Goal: Check status: Check status

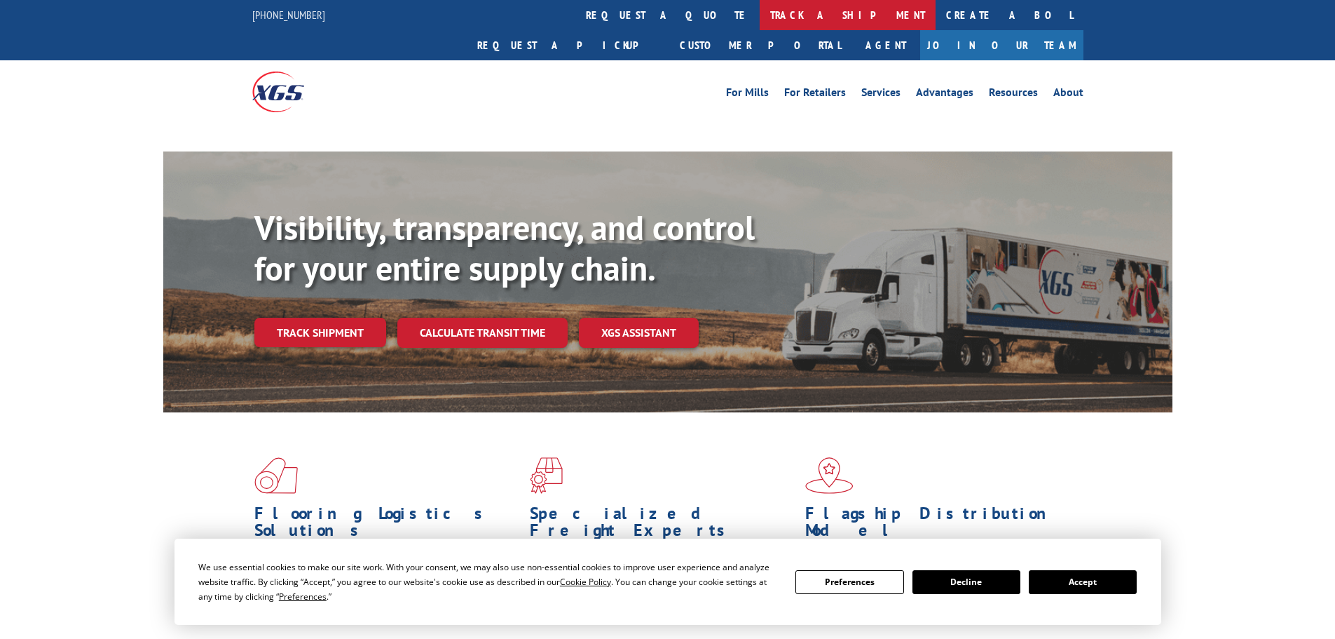
click at [760, 21] on link "track a shipment" at bounding box center [848, 15] width 176 height 30
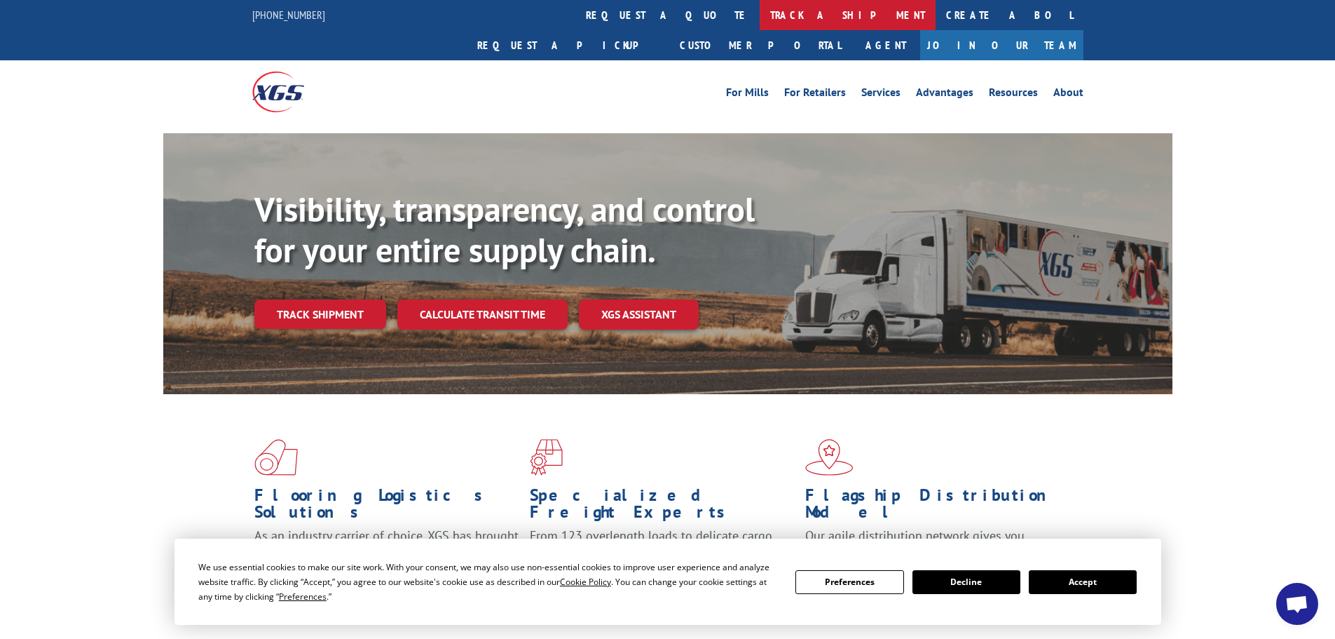
click at [760, 15] on link "track a shipment" at bounding box center [848, 15] width 176 height 30
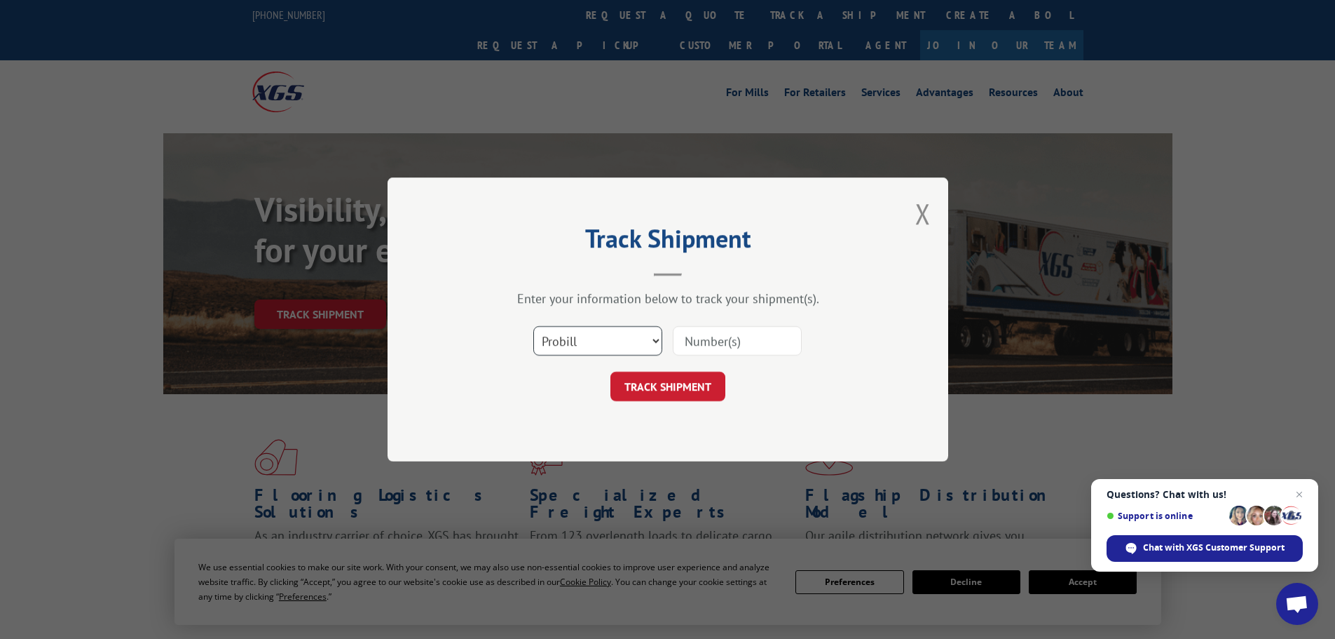
click at [583, 345] on select "Select category... Probill BOL PO" at bounding box center [597, 340] width 129 height 29
select select "po"
click at [533, 326] on select "Select category... Probill BOL PO" at bounding box center [597, 340] width 129 height 29
click at [731, 345] on input at bounding box center [737, 340] width 129 height 29
paste input "15500262"
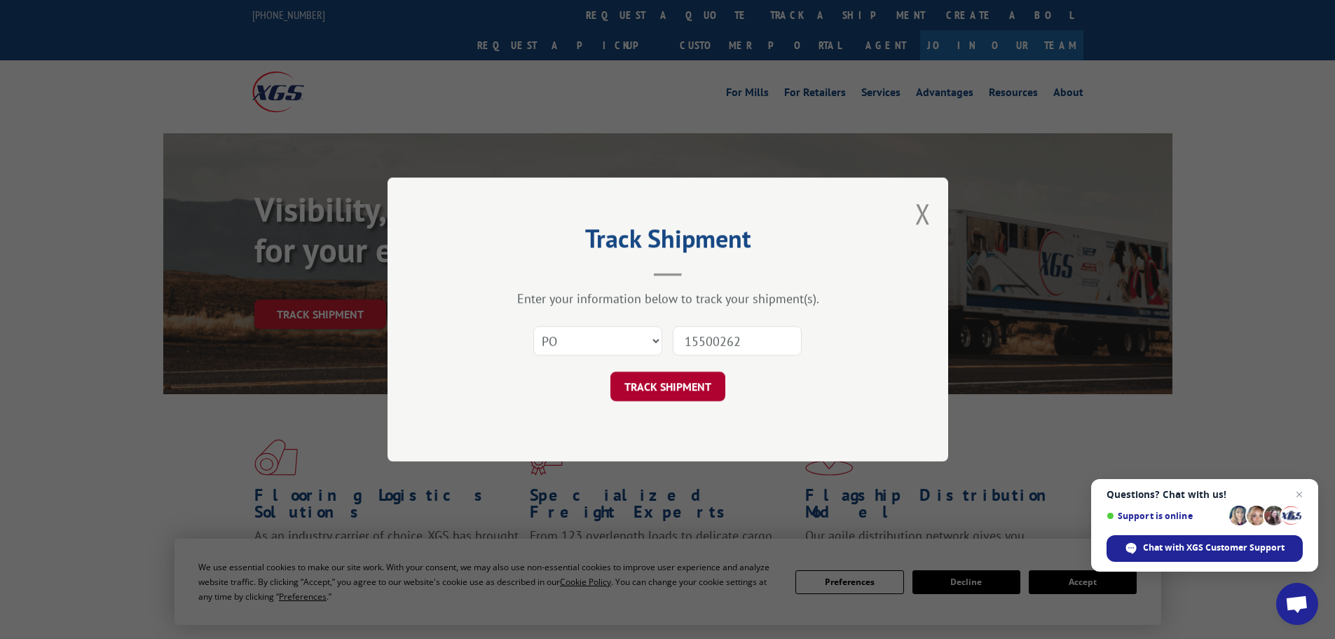
type input "15500262"
click at [695, 384] on button "TRACK SHIPMENT" at bounding box center [668, 386] width 115 height 29
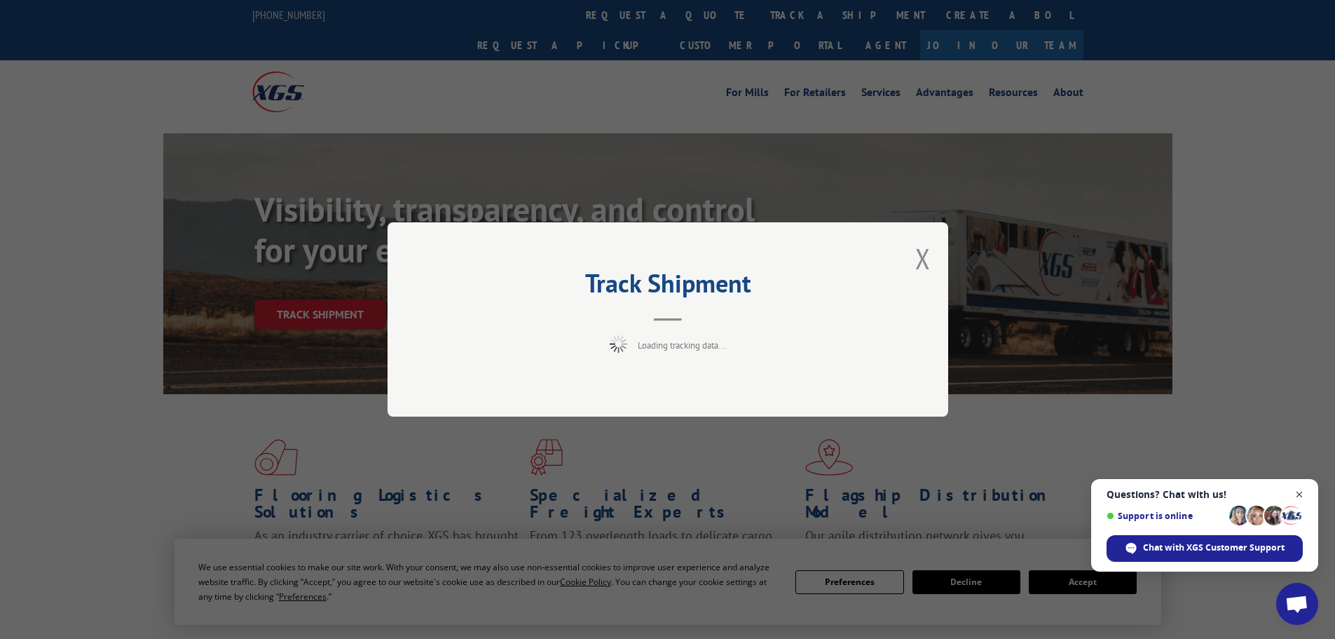
click at [1304, 491] on span "Close chat" at bounding box center [1300, 495] width 18 height 18
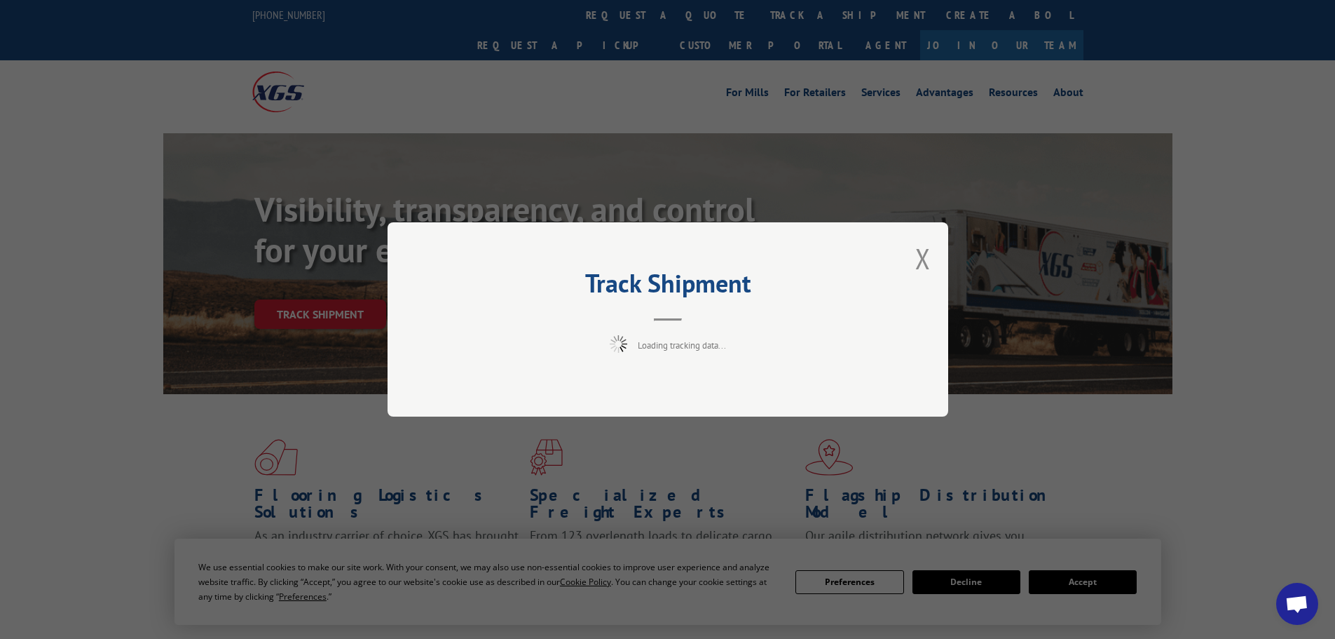
click at [1095, 582] on div "Track Shipment Loading tracking data..." at bounding box center [667, 319] width 1335 height 639
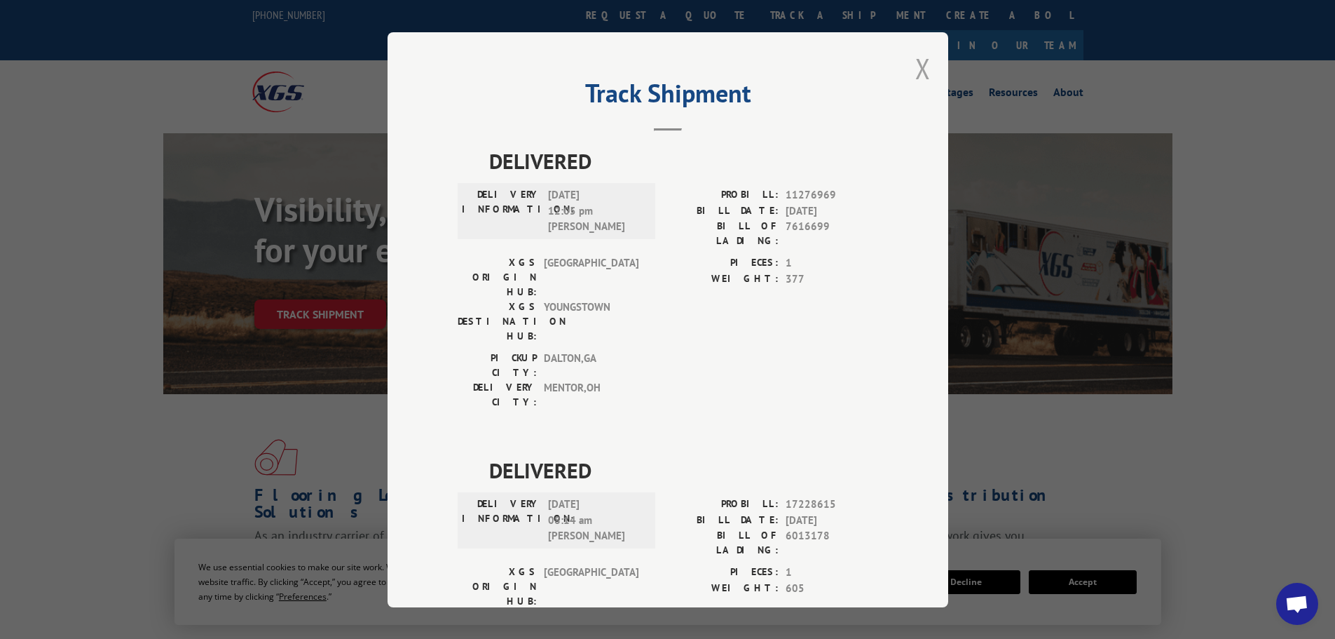
click at [921, 63] on button "Close modal" at bounding box center [922, 68] width 15 height 37
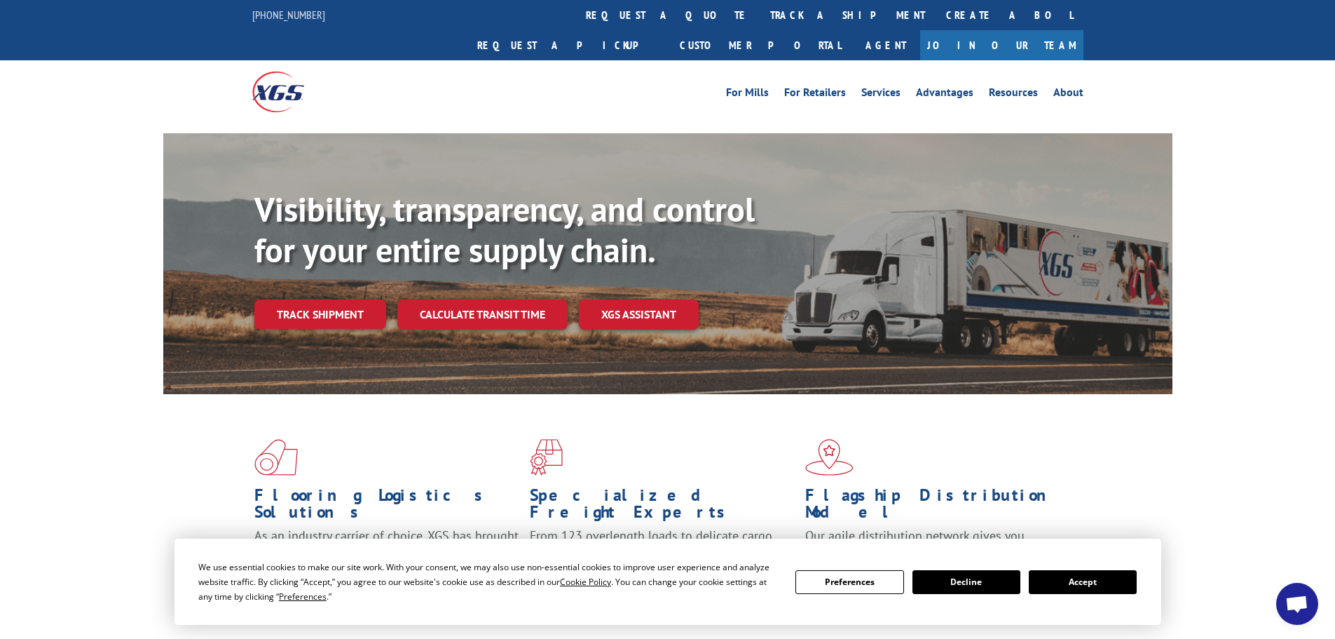
click at [1094, 578] on button "Accept" at bounding box center [1083, 582] width 108 height 24
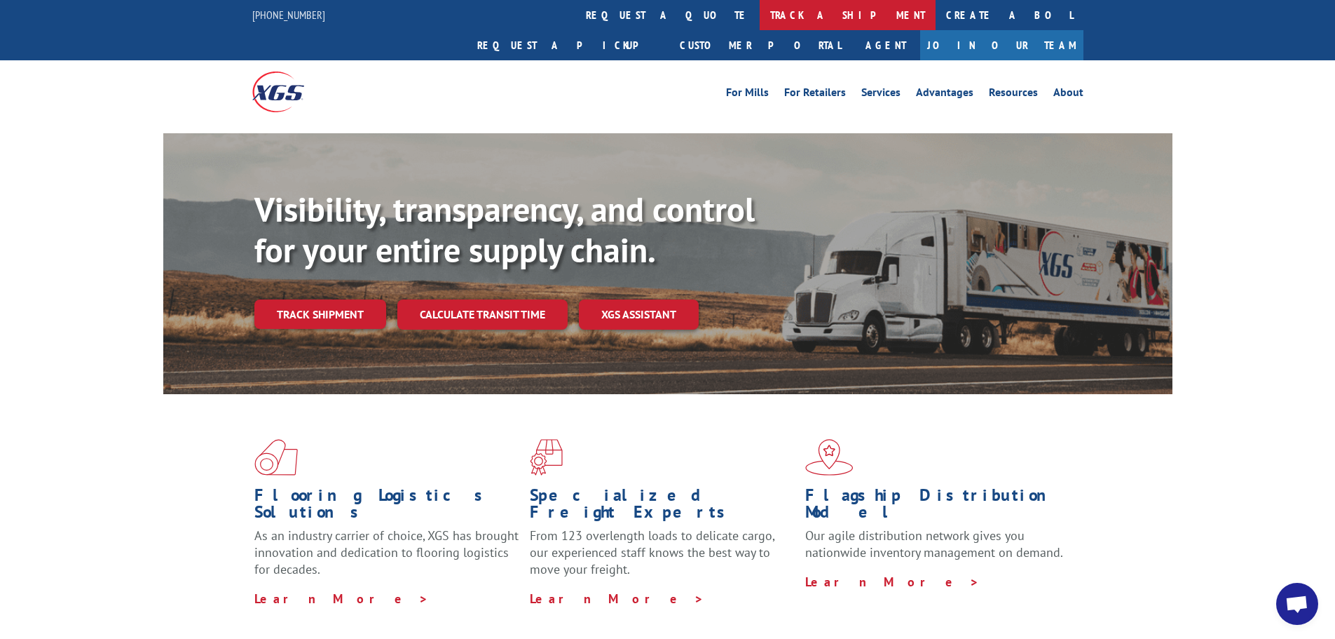
click at [760, 15] on link "track a shipment" at bounding box center [848, 15] width 176 height 30
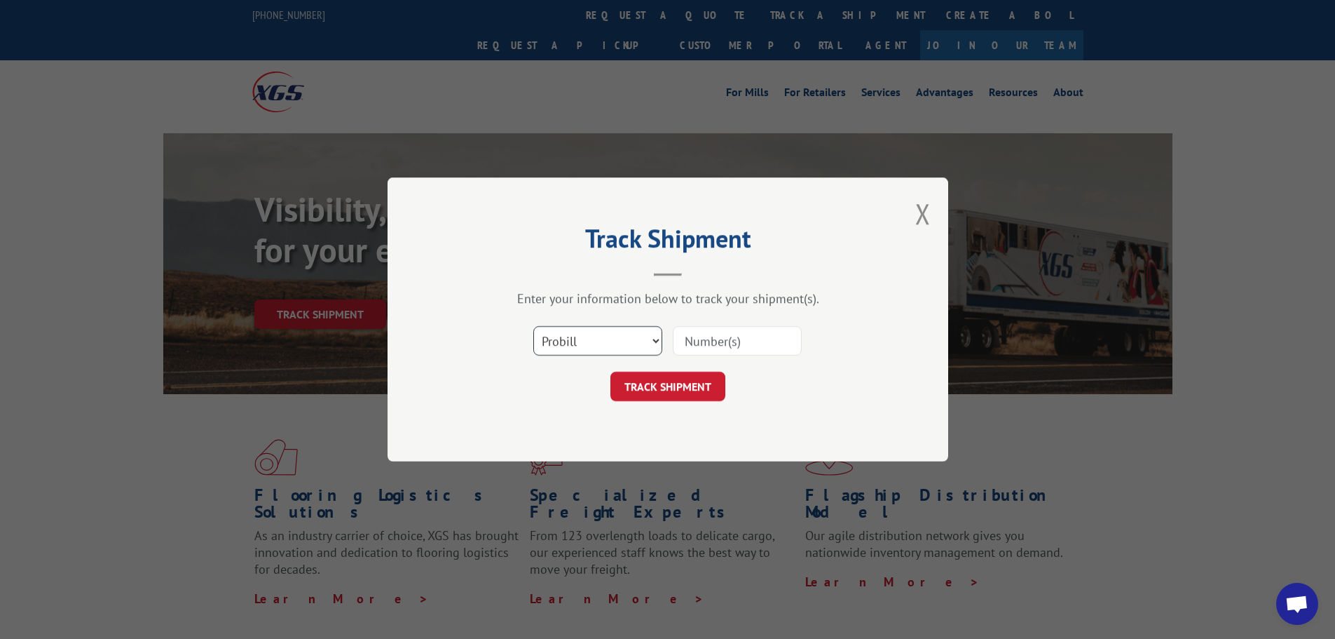
click at [601, 342] on select "Select category... Probill BOL PO" at bounding box center [597, 340] width 129 height 29
select select "po"
click at [533, 326] on select "Select category... Probill BOL PO" at bounding box center [597, 340] width 129 height 29
click at [697, 341] on input at bounding box center [737, 340] width 129 height 29
paste input "15500190"
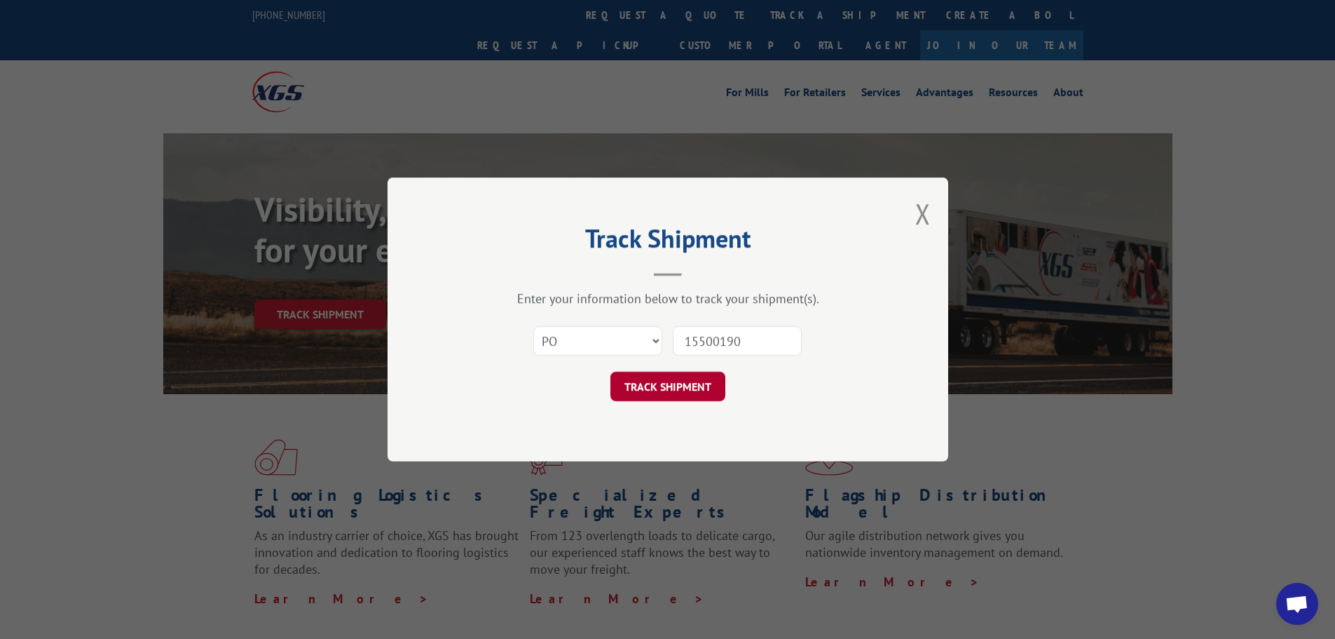
type input "15500190"
click at [679, 389] on button "TRACK SHIPMENT" at bounding box center [668, 386] width 115 height 29
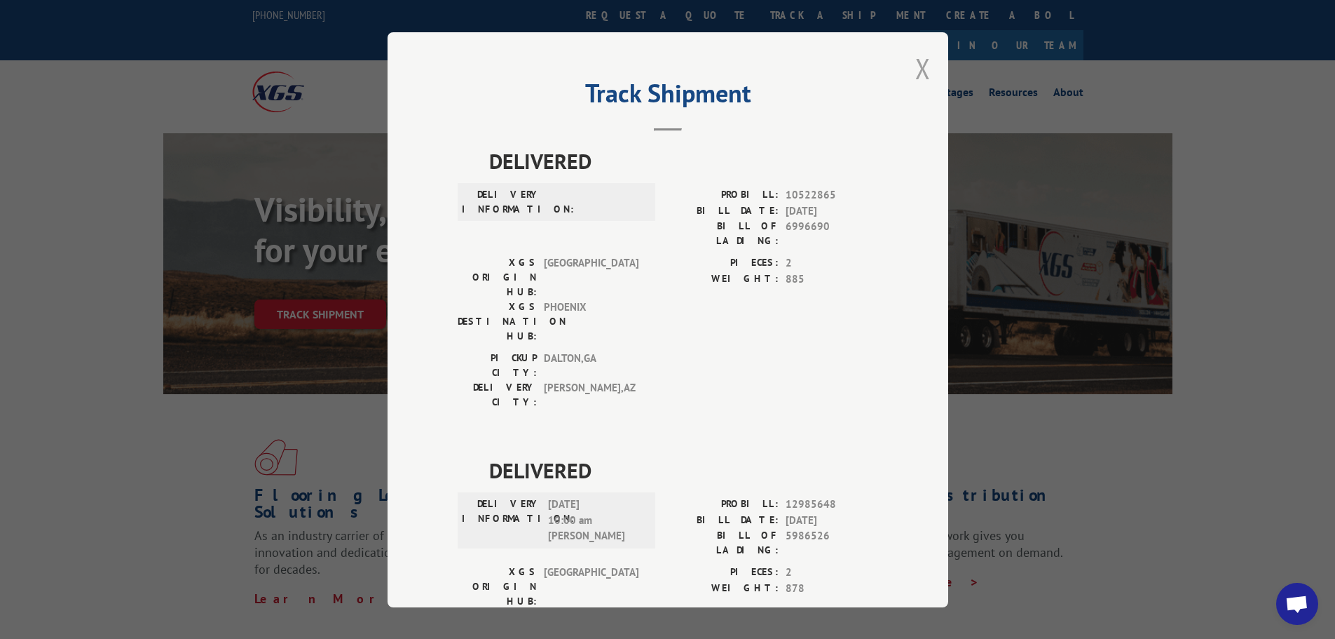
click at [915, 76] on button "Close modal" at bounding box center [922, 68] width 15 height 37
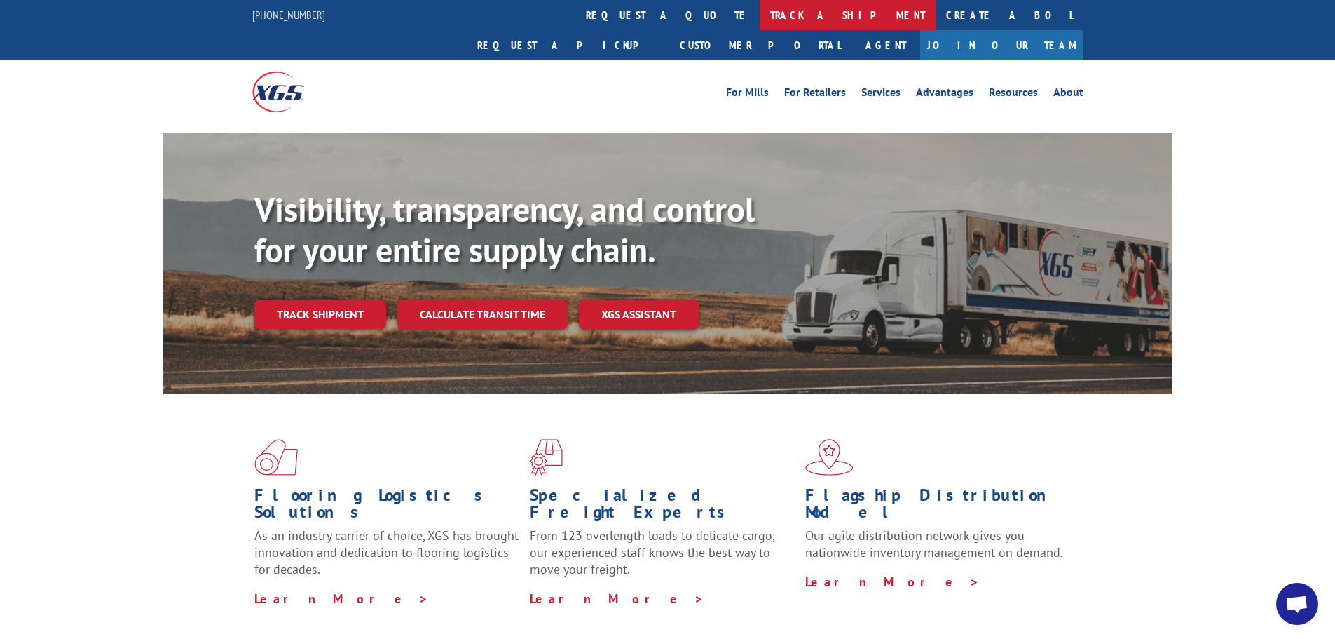
click at [760, 20] on link "track a shipment" at bounding box center [848, 15] width 176 height 30
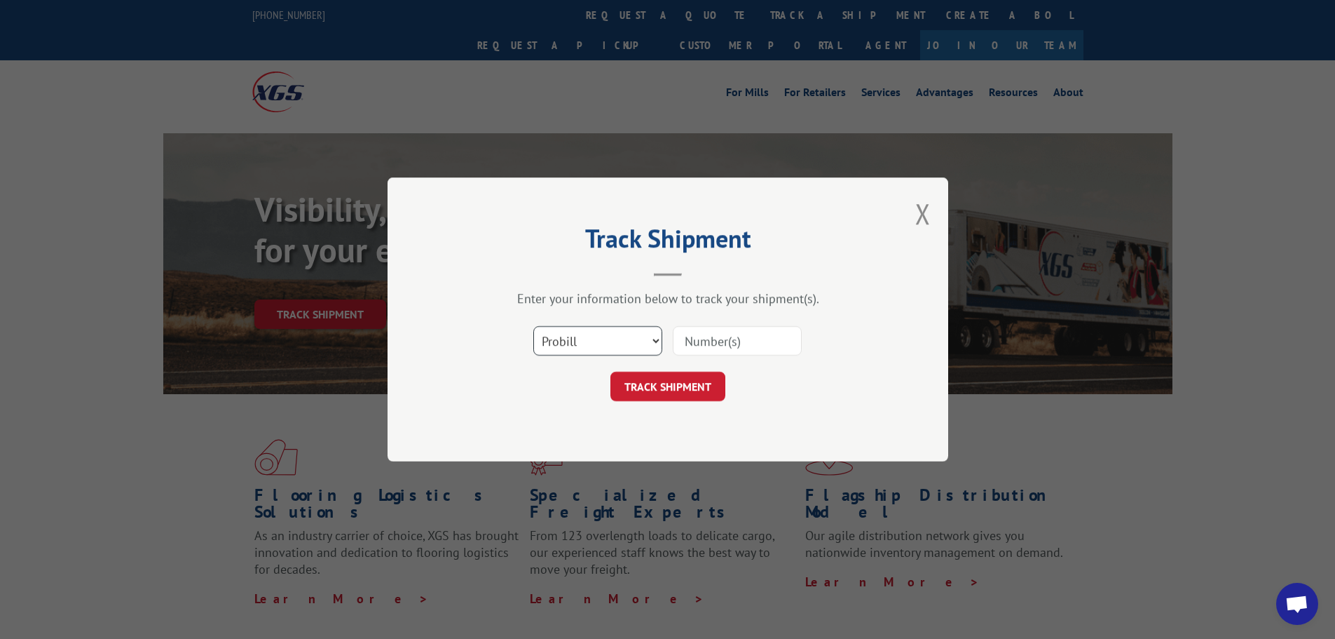
click at [585, 350] on select "Select category... Probill BOL PO" at bounding box center [597, 340] width 129 height 29
select select "po"
click at [533, 326] on select "Select category... Probill BOL PO" at bounding box center [597, 340] width 129 height 29
click at [737, 336] on input at bounding box center [737, 340] width 129 height 29
paste input "15500291"
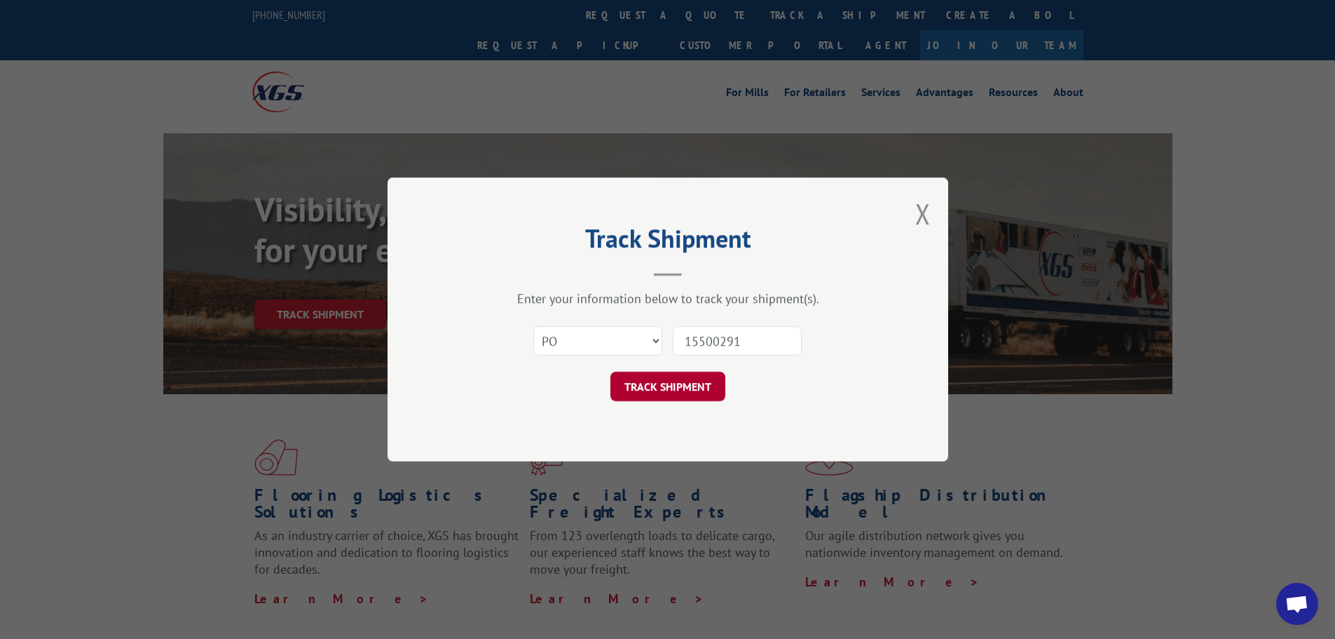
type input "15500291"
click at [693, 376] on button "TRACK SHIPMENT" at bounding box center [668, 386] width 115 height 29
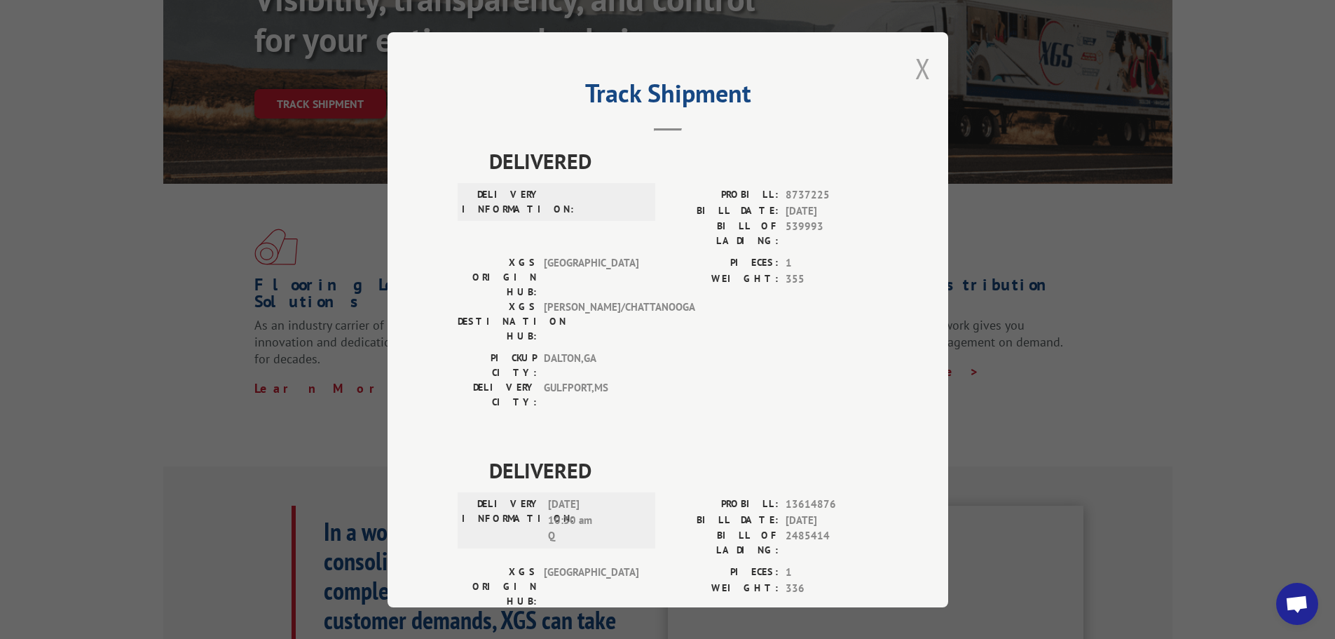
click at [920, 74] on button "Close modal" at bounding box center [922, 68] width 15 height 37
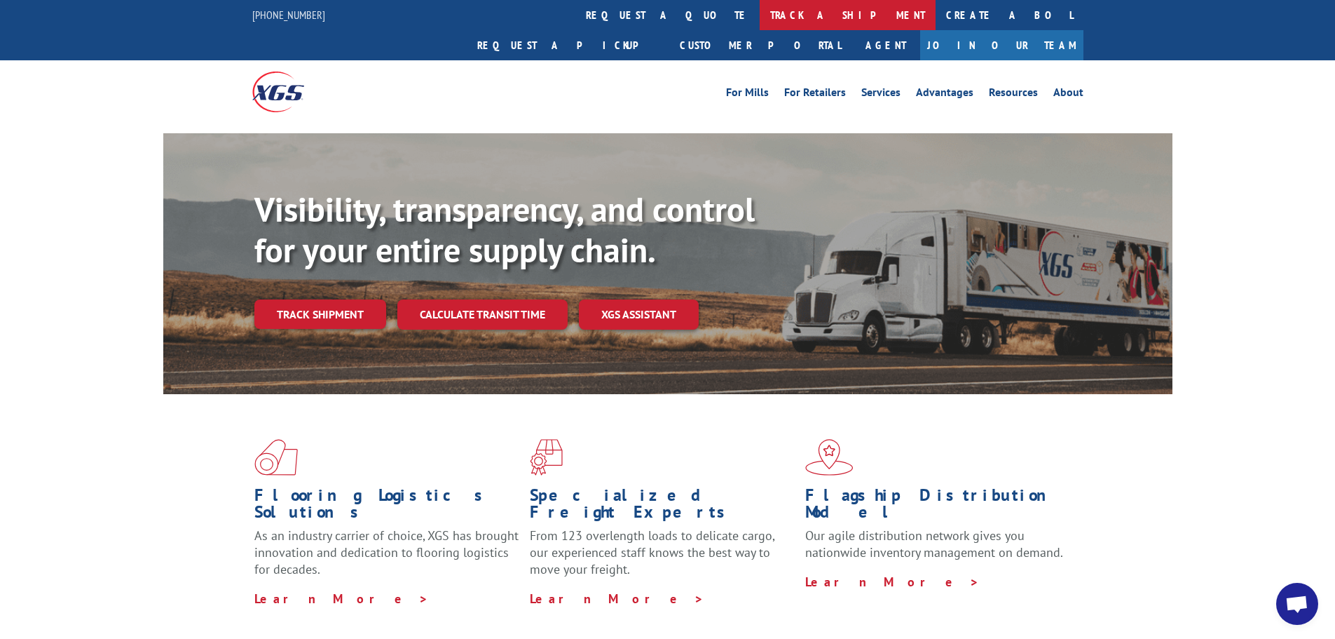
click at [760, 20] on link "track a shipment" at bounding box center [848, 15] width 176 height 30
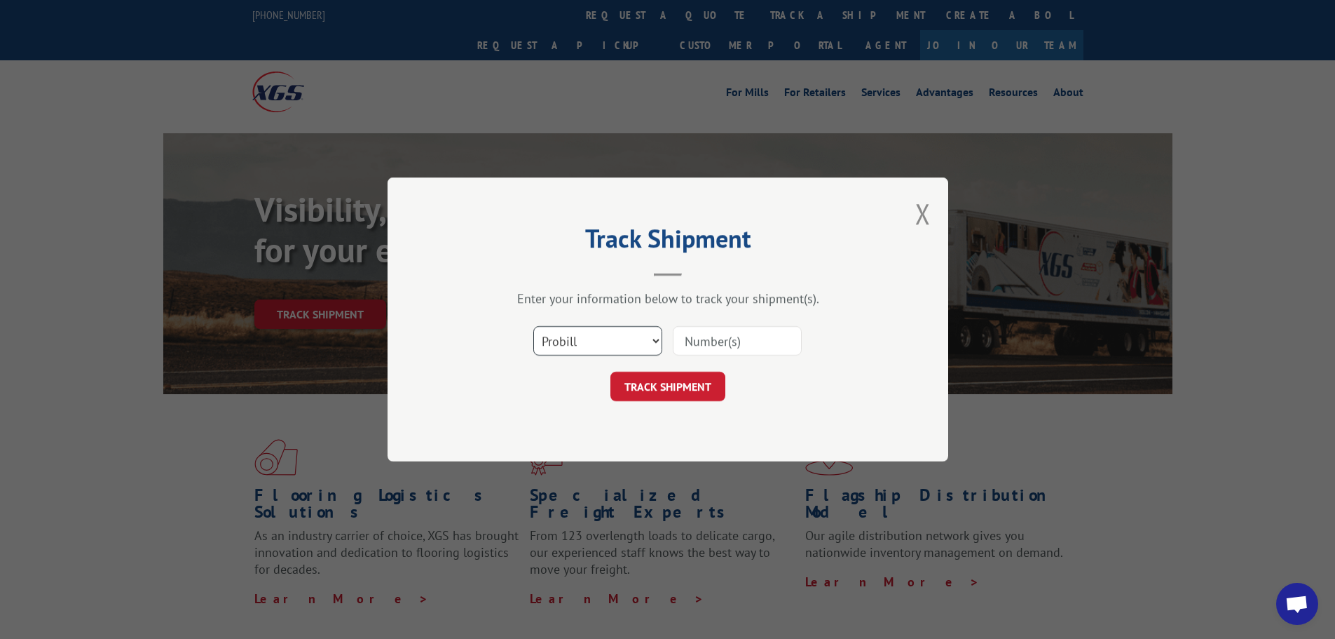
click at [594, 346] on select "Select category... Probill BOL PO" at bounding box center [597, 340] width 129 height 29
select select "po"
click at [533, 326] on select "Select category... Probill BOL PO" at bounding box center [597, 340] width 129 height 29
click at [739, 342] on input at bounding box center [737, 340] width 129 height 29
paste input "15500294"
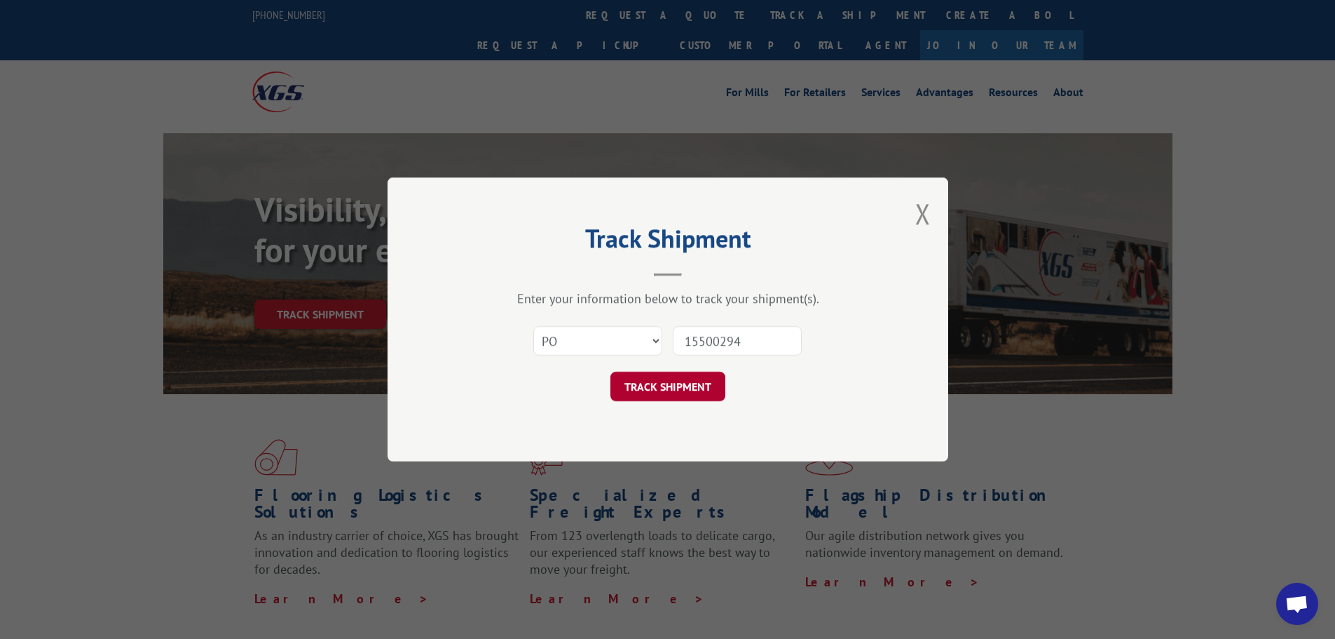
type input "15500294"
click at [705, 386] on button "TRACK SHIPMENT" at bounding box center [668, 386] width 115 height 29
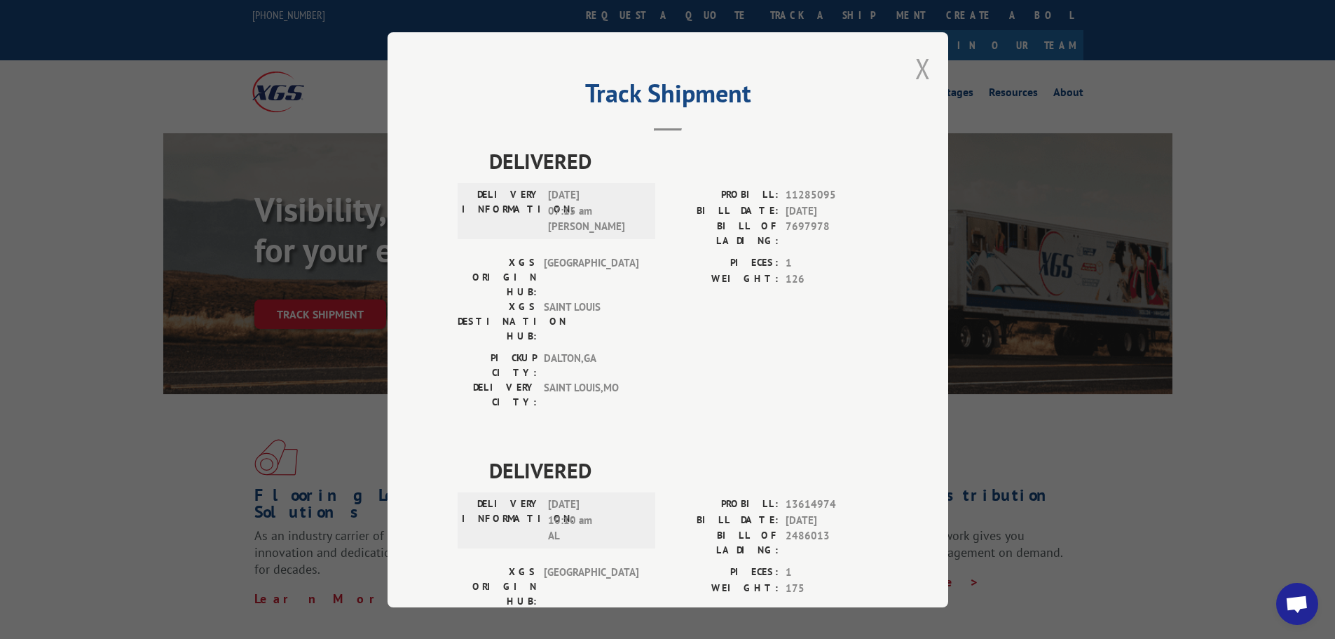
click at [917, 79] on button "Close modal" at bounding box center [922, 68] width 15 height 37
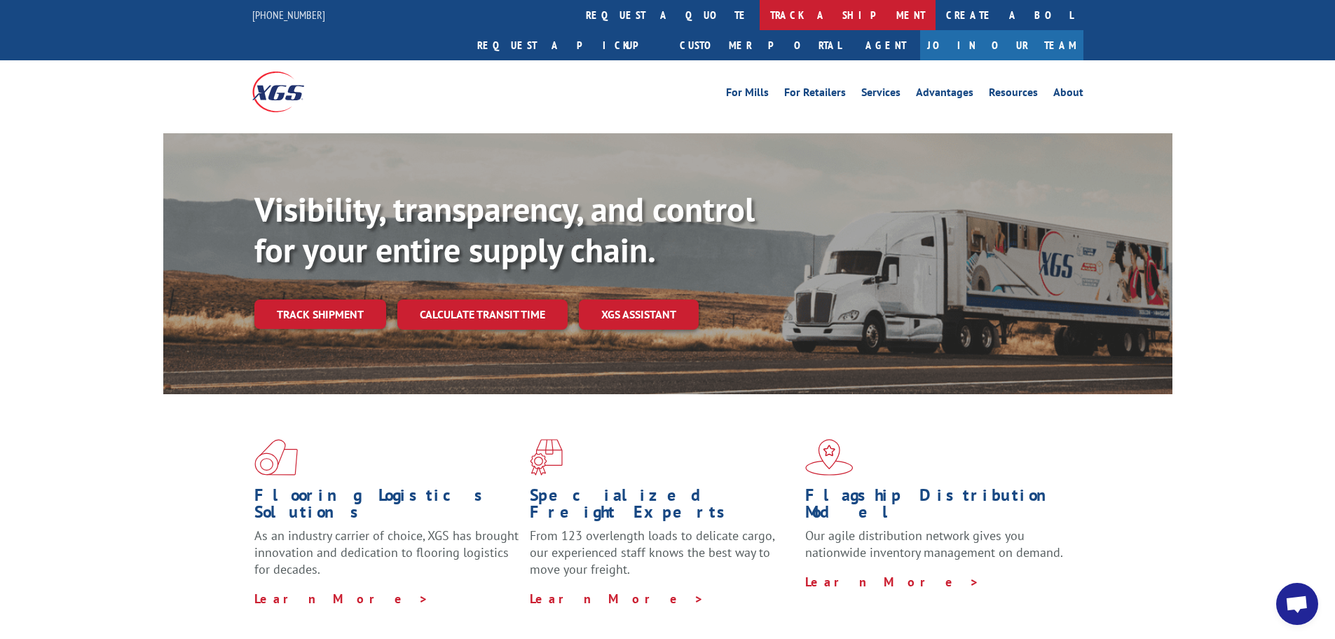
click at [760, 6] on link "track a shipment" at bounding box center [848, 15] width 176 height 30
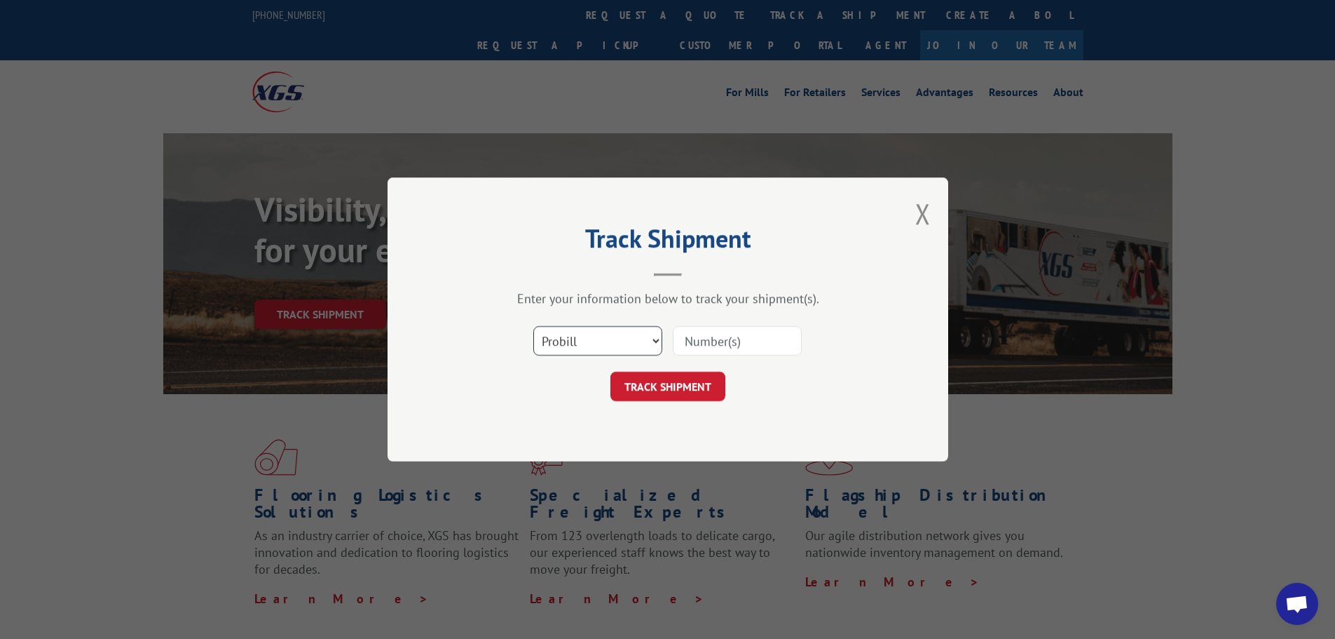
click at [574, 334] on select "Select category... Probill BOL PO" at bounding box center [597, 340] width 129 height 29
select select "po"
click at [533, 326] on select "Select category... Probill BOL PO" at bounding box center [597, 340] width 129 height 29
click at [702, 343] on input at bounding box center [737, 340] width 129 height 29
paste input "15500293"
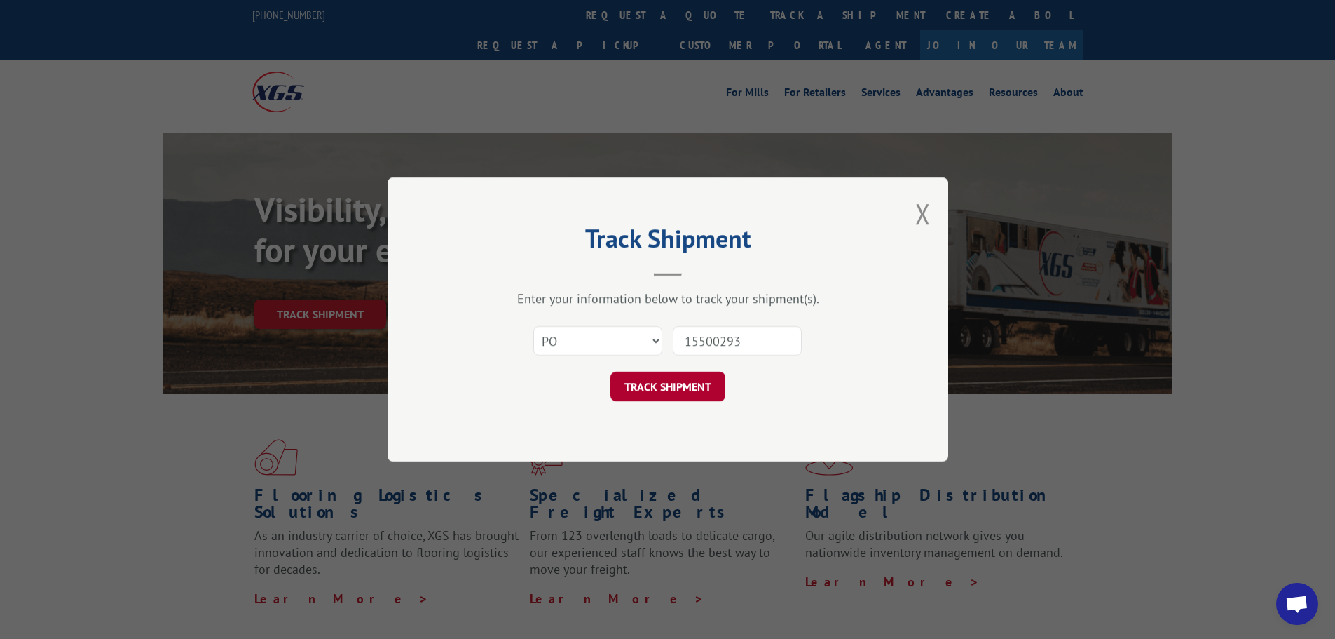
type input "15500293"
click at [701, 385] on button "TRACK SHIPMENT" at bounding box center [668, 386] width 115 height 29
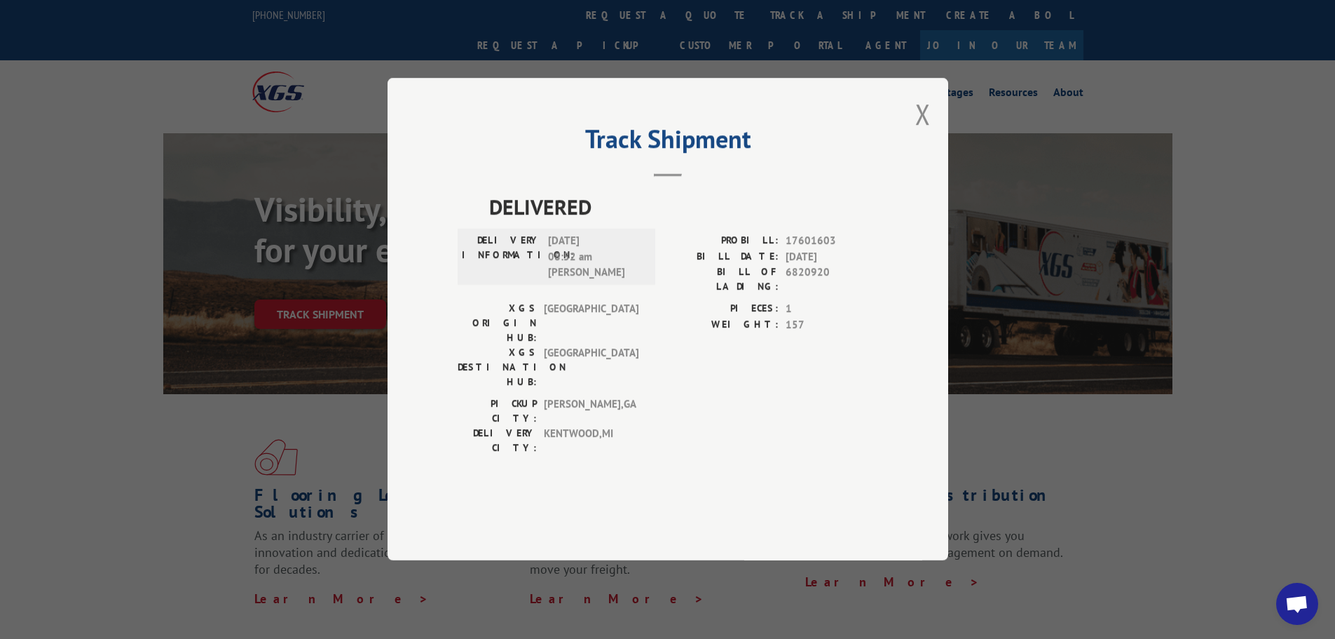
click at [931, 166] on div "Track Shipment DELIVERED DELIVERY INFORMATION: [DATE] 08:52 am [PERSON_NAME]: 1…" at bounding box center [668, 319] width 561 height 482
click at [924, 132] on button "Close modal" at bounding box center [922, 113] width 15 height 37
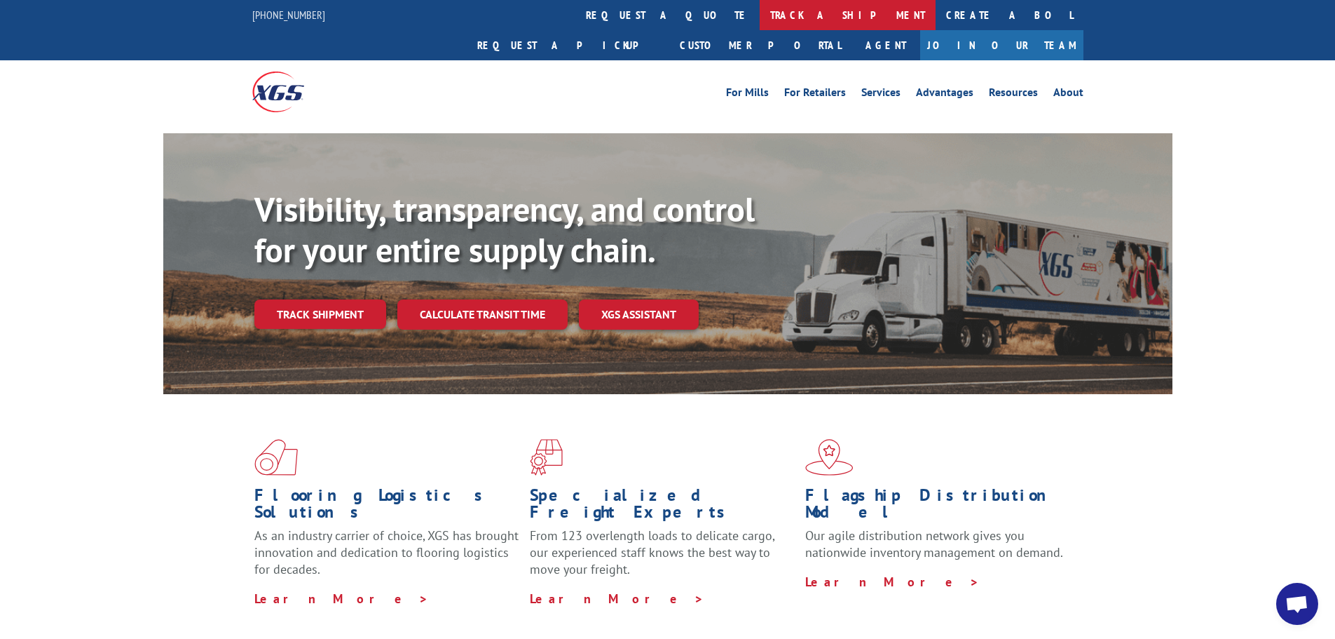
click at [760, 23] on link "track a shipment" at bounding box center [848, 15] width 176 height 30
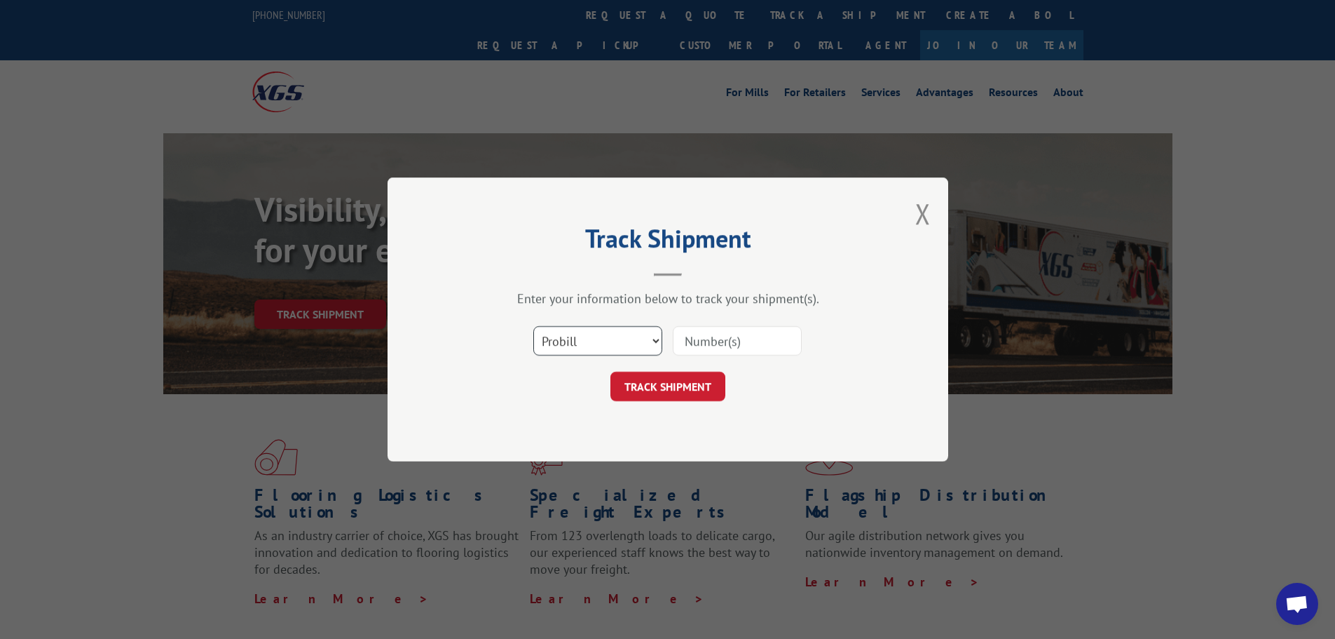
click at [604, 346] on select "Select category... Probill BOL PO" at bounding box center [597, 340] width 129 height 29
select select "po"
click at [533, 326] on select "Select category... Probill BOL PO" at bounding box center [597, 340] width 129 height 29
click at [734, 340] on input at bounding box center [737, 340] width 129 height 29
paste input "15500292"
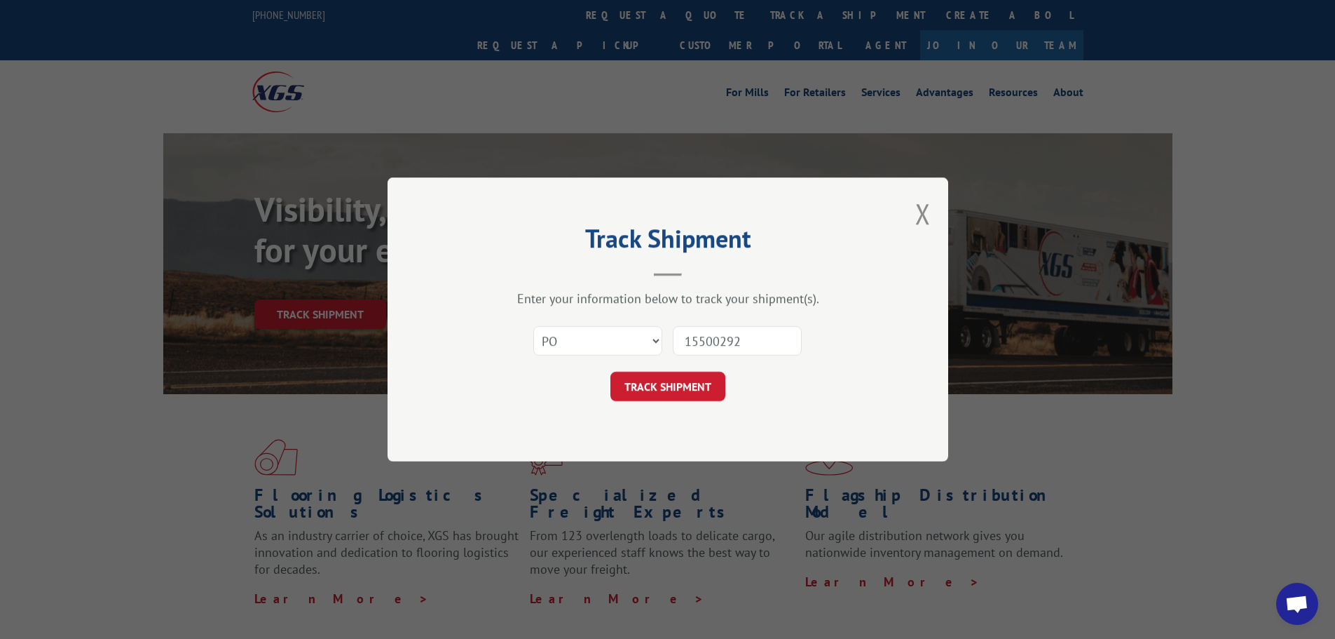
type input "15500292"
click at [679, 409] on div "Track Shipment Enter your information below to track your shipment(s). Select c…" at bounding box center [668, 319] width 561 height 284
click at [689, 388] on button "TRACK SHIPMENT" at bounding box center [668, 386] width 115 height 29
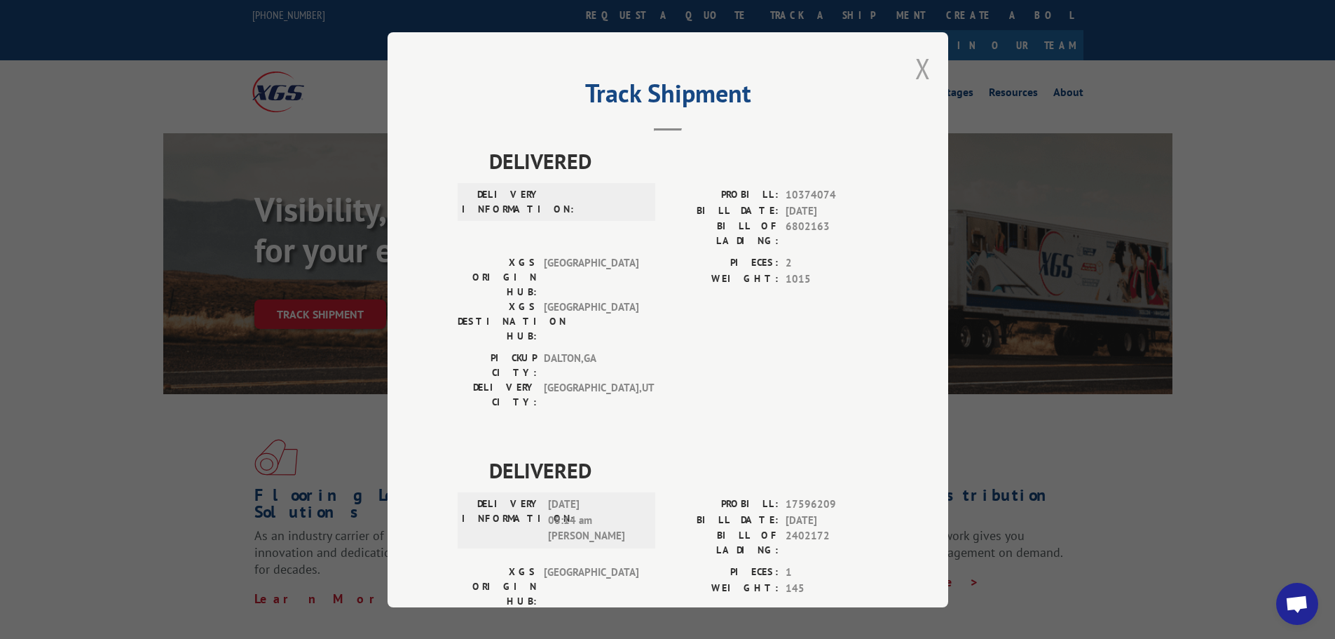
click at [920, 69] on button "Close modal" at bounding box center [922, 68] width 15 height 37
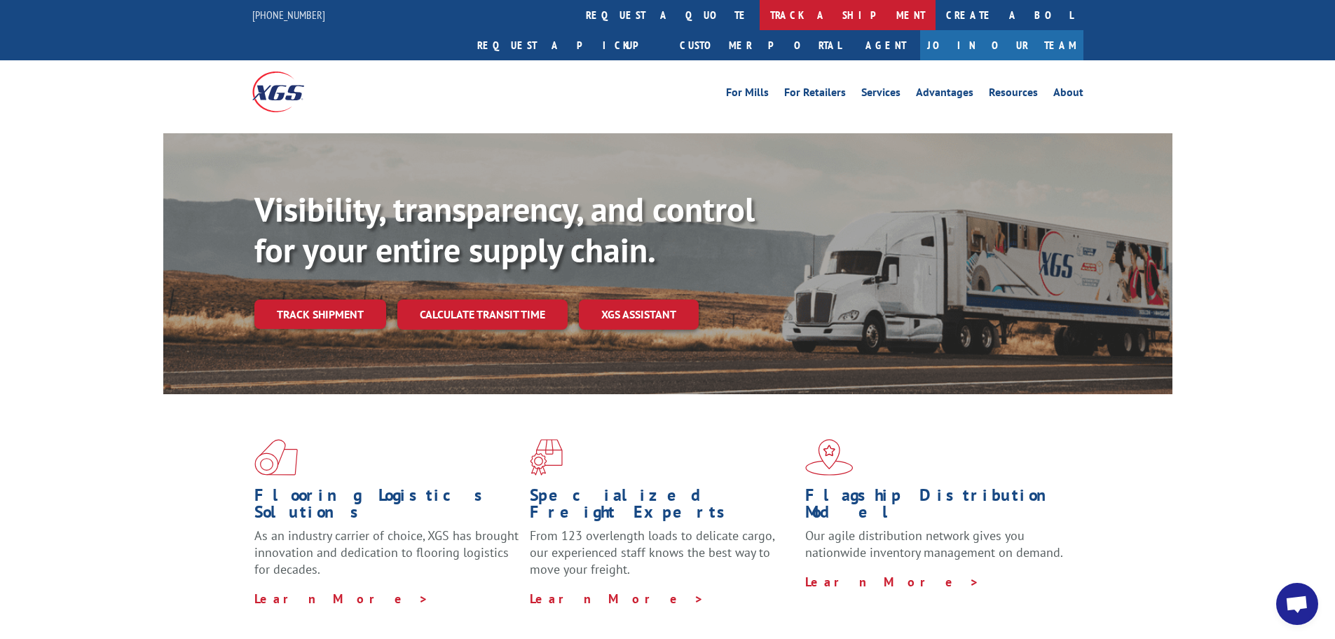
click at [760, 24] on link "track a shipment" at bounding box center [848, 15] width 176 height 30
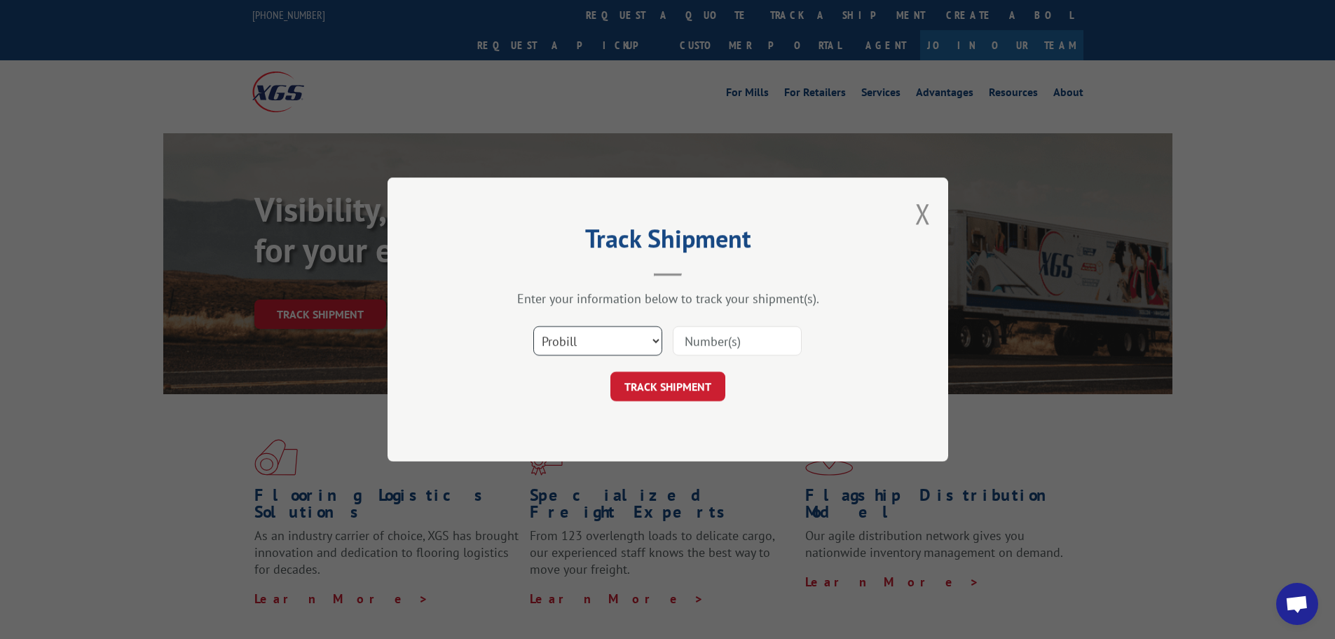
drag, startPoint x: 561, startPoint y: 334, endPoint x: 575, endPoint y: 347, distance: 19.3
click at [562, 334] on select "Select category... Probill BOL PO" at bounding box center [597, 340] width 129 height 29
select select "po"
click at [533, 326] on select "Select category... Probill BOL PO" at bounding box center [597, 340] width 129 height 29
click at [683, 345] on input at bounding box center [737, 340] width 129 height 29
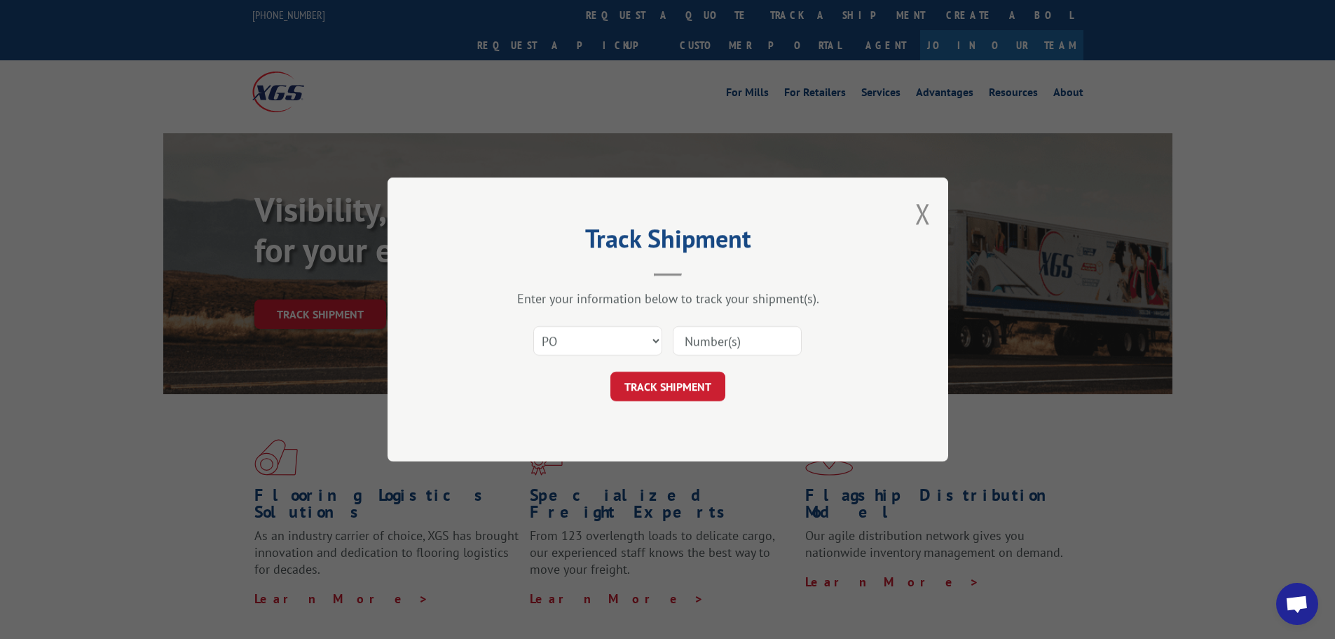
paste input "15500307"
type input "15500307"
click at [679, 394] on button "TRACK SHIPMENT" at bounding box center [668, 386] width 115 height 29
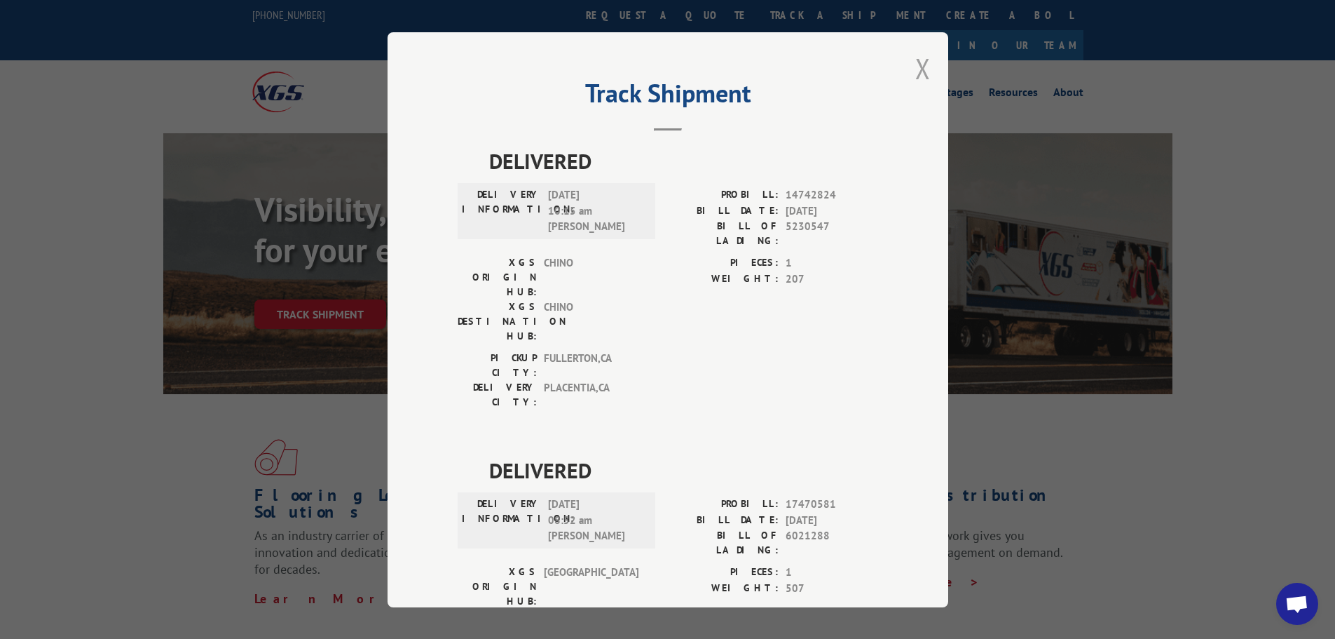
click at [916, 72] on button "Close modal" at bounding box center [922, 68] width 15 height 37
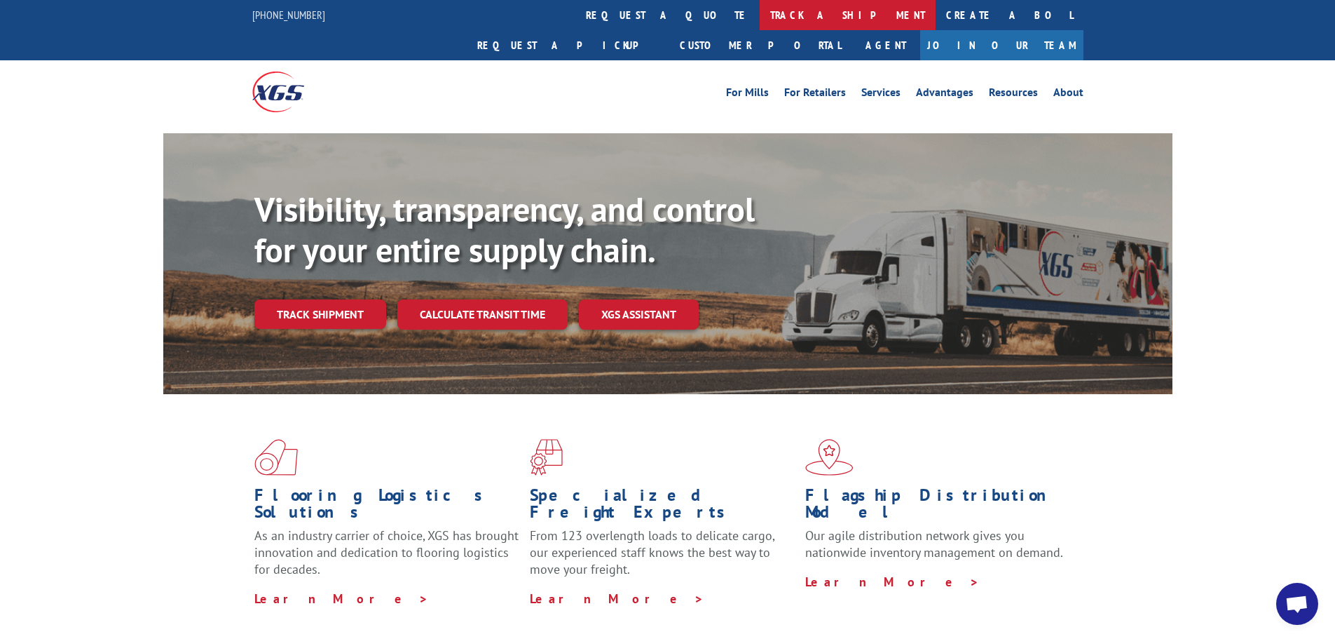
click at [760, 20] on link "track a shipment" at bounding box center [848, 15] width 176 height 30
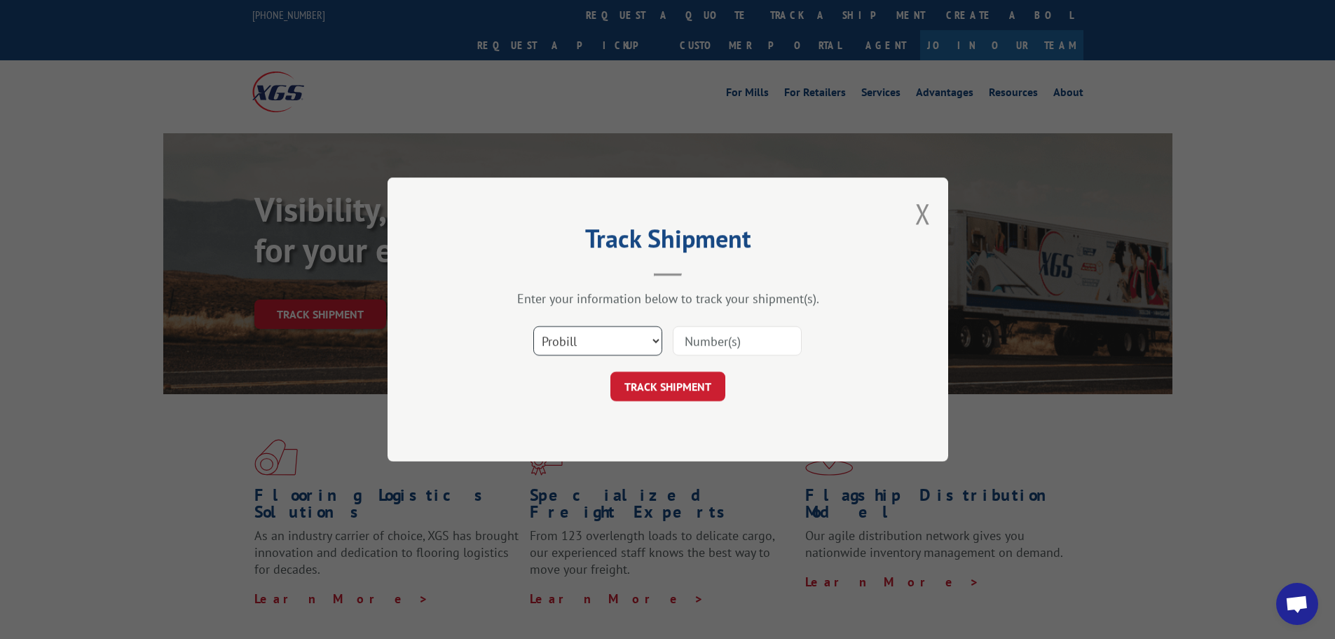
drag, startPoint x: 629, startPoint y: 336, endPoint x: 620, endPoint y: 348, distance: 15.4
click at [629, 336] on select "Select category... Probill BOL PO" at bounding box center [597, 340] width 129 height 29
select select "po"
click at [533, 326] on select "Select category... Probill BOL PO" at bounding box center [597, 340] width 129 height 29
click at [704, 339] on input at bounding box center [737, 340] width 129 height 29
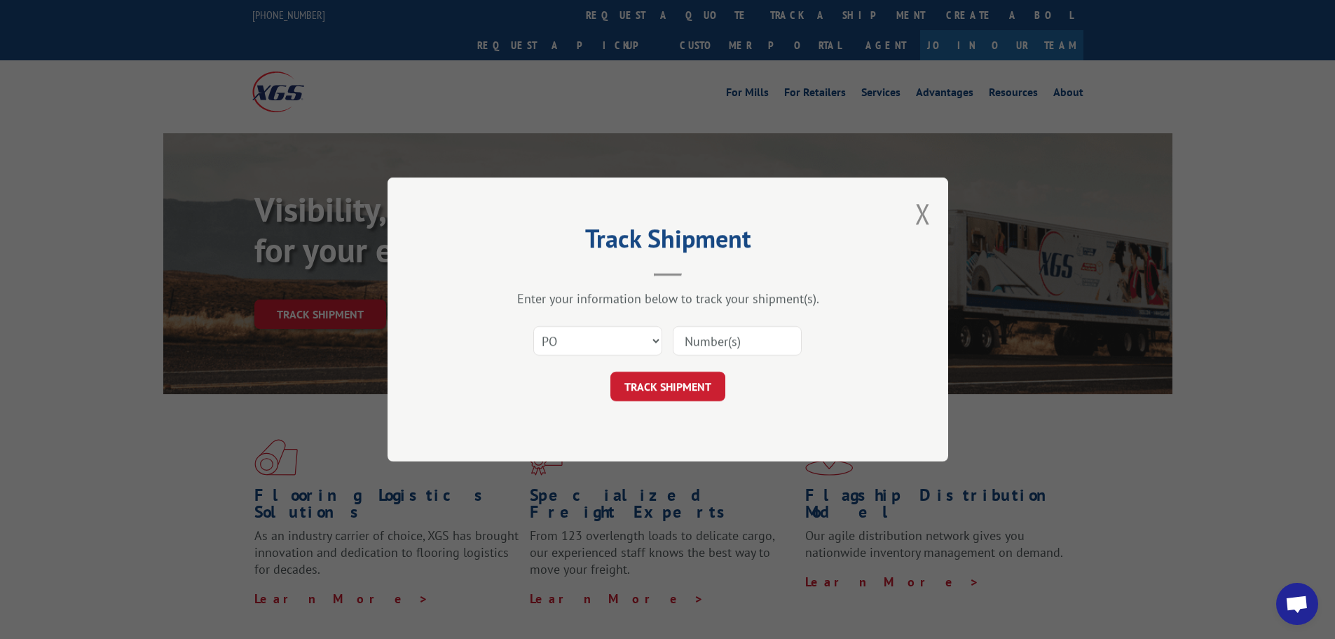
paste input "15500362"
type input "15500362"
click at [678, 400] on button "TRACK SHIPMENT" at bounding box center [668, 386] width 115 height 29
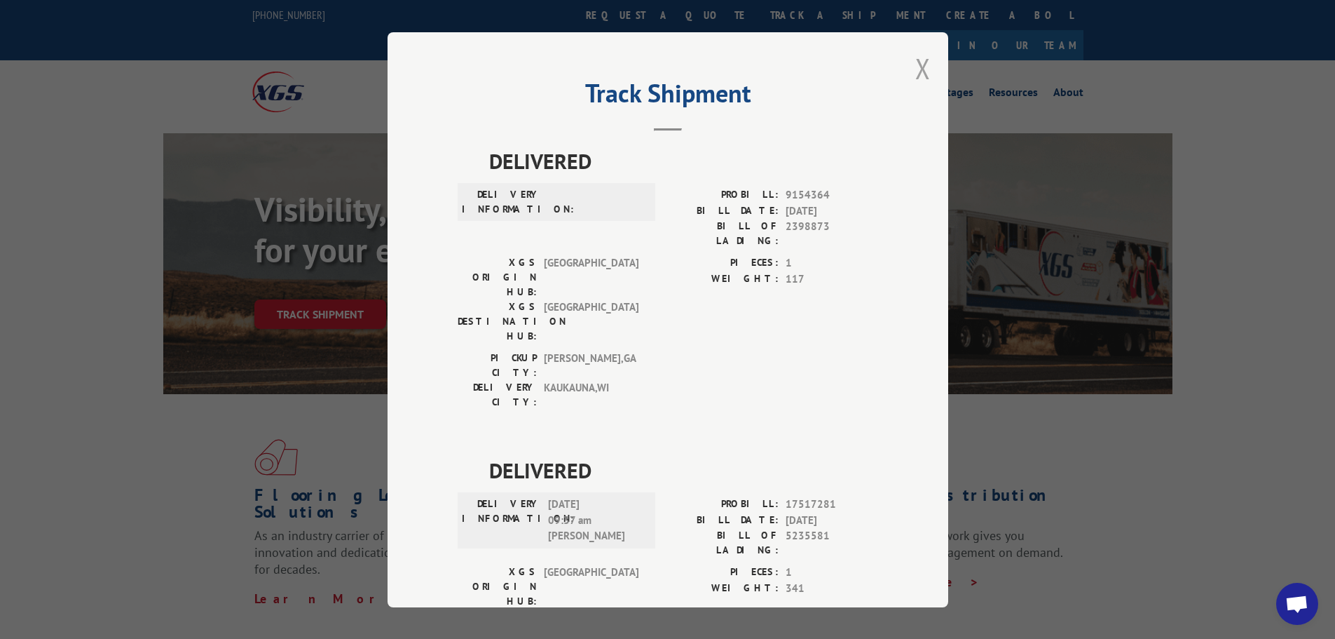
click at [920, 74] on button "Close modal" at bounding box center [922, 68] width 15 height 37
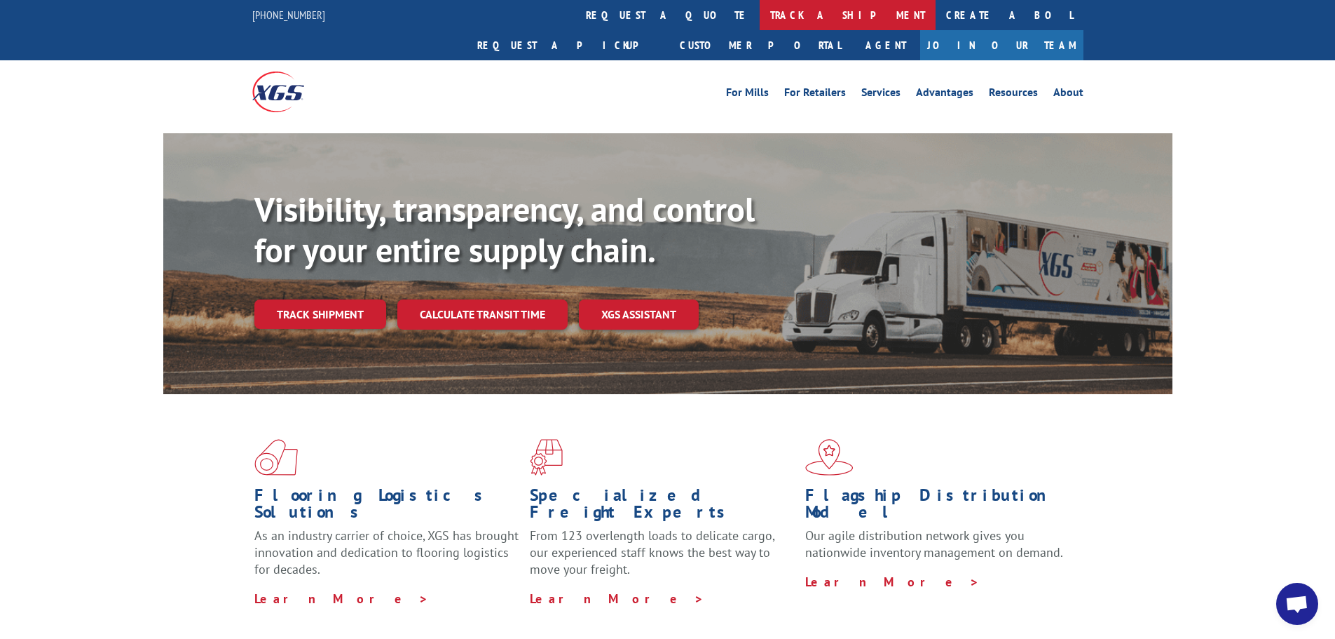
click at [760, 15] on link "track a shipment" at bounding box center [848, 15] width 176 height 30
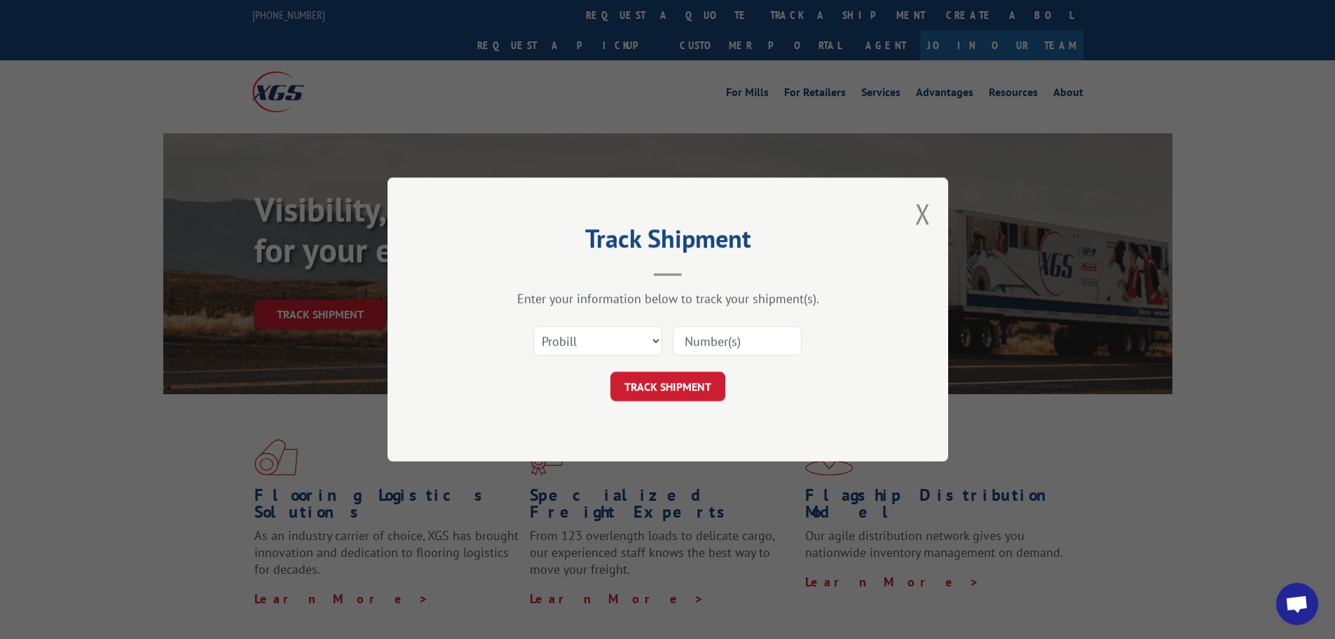
click at [575, 356] on div "Select category... Probill BOL PO" at bounding box center [598, 341] width 128 height 32
click at [579, 341] on select "Select category... Probill BOL PO" at bounding box center [597, 340] width 129 height 29
select select "po"
click at [533, 326] on select "Select category... Probill BOL PO" at bounding box center [597, 340] width 129 height 29
click at [686, 358] on div "Select category... Probill BOL PO" at bounding box center [668, 341] width 421 height 46
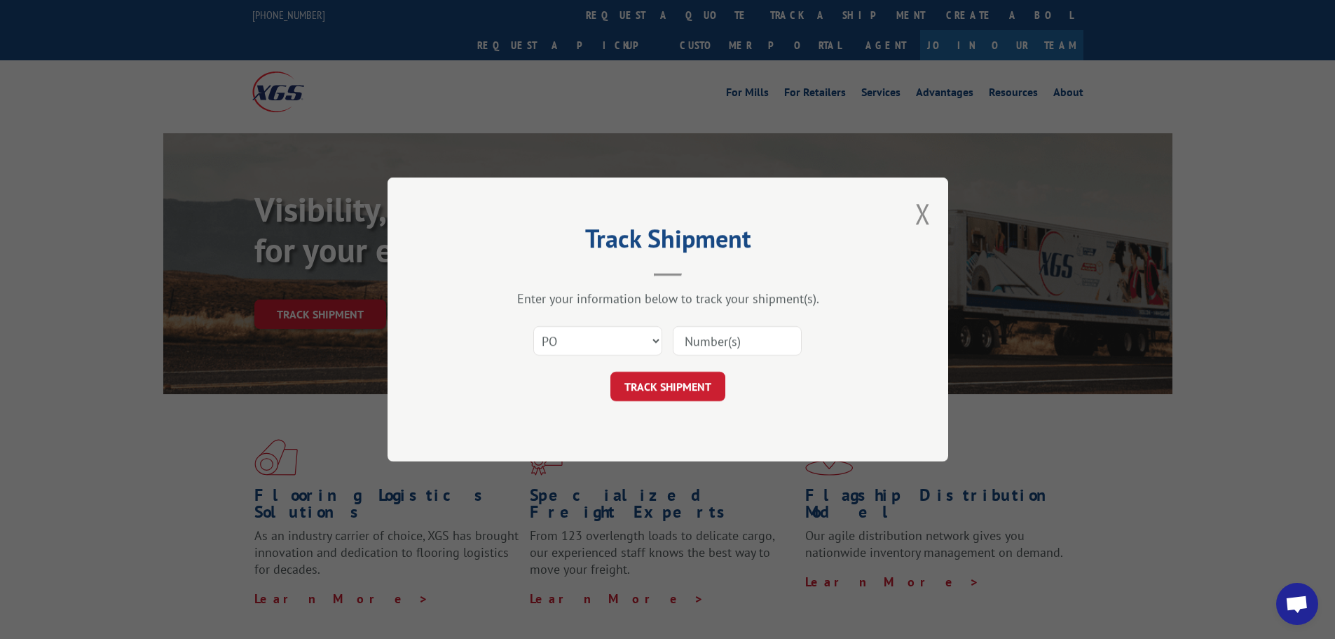
paste input "15500427"
type input "15500427"
click at [667, 392] on button "TRACK SHIPMENT" at bounding box center [668, 386] width 115 height 29
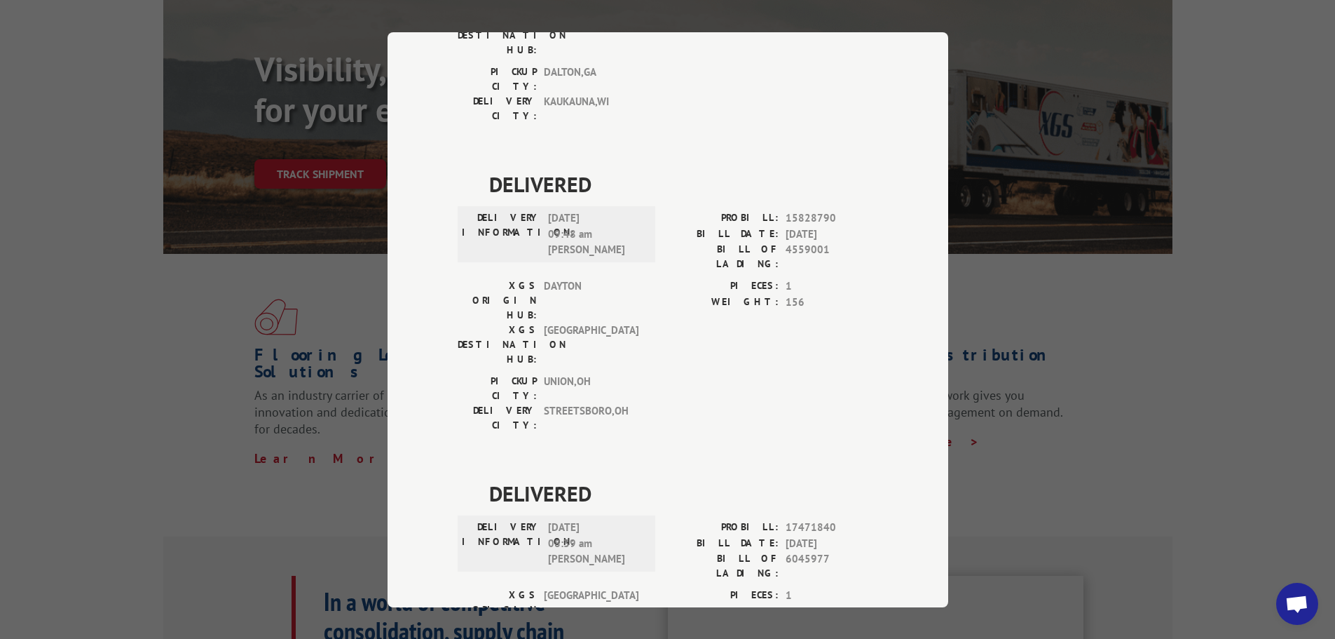
scroll to position [6, 0]
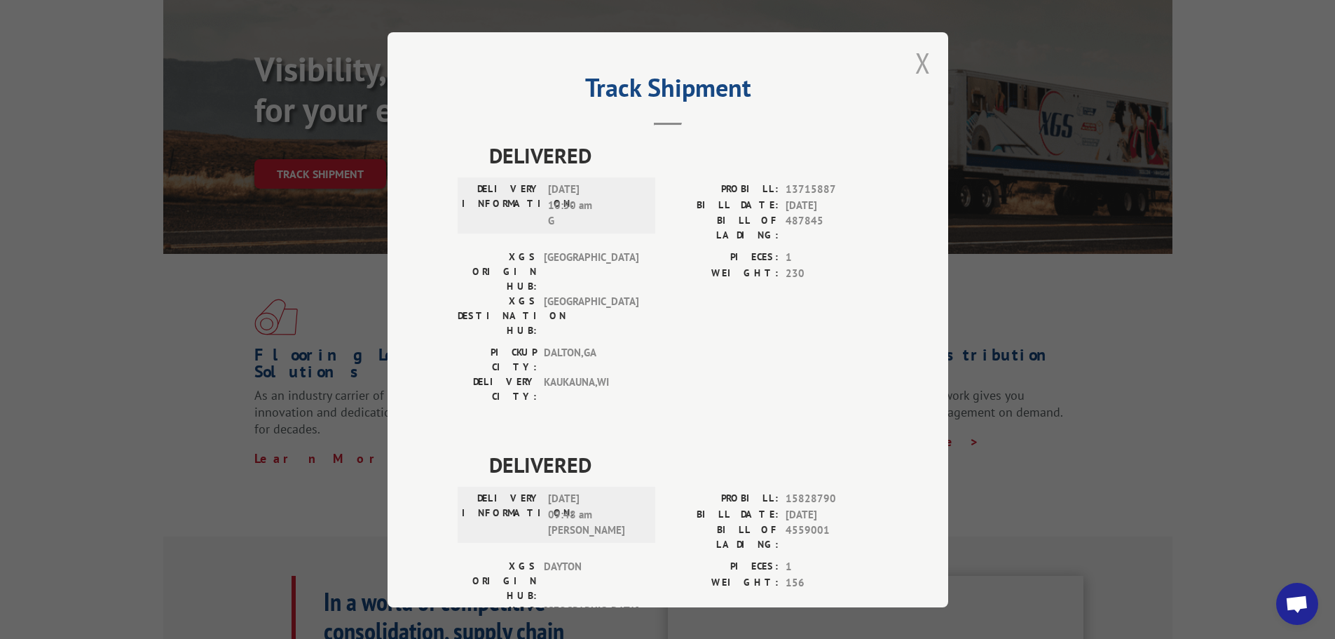
click at [915, 62] on button "Close modal" at bounding box center [922, 62] width 15 height 37
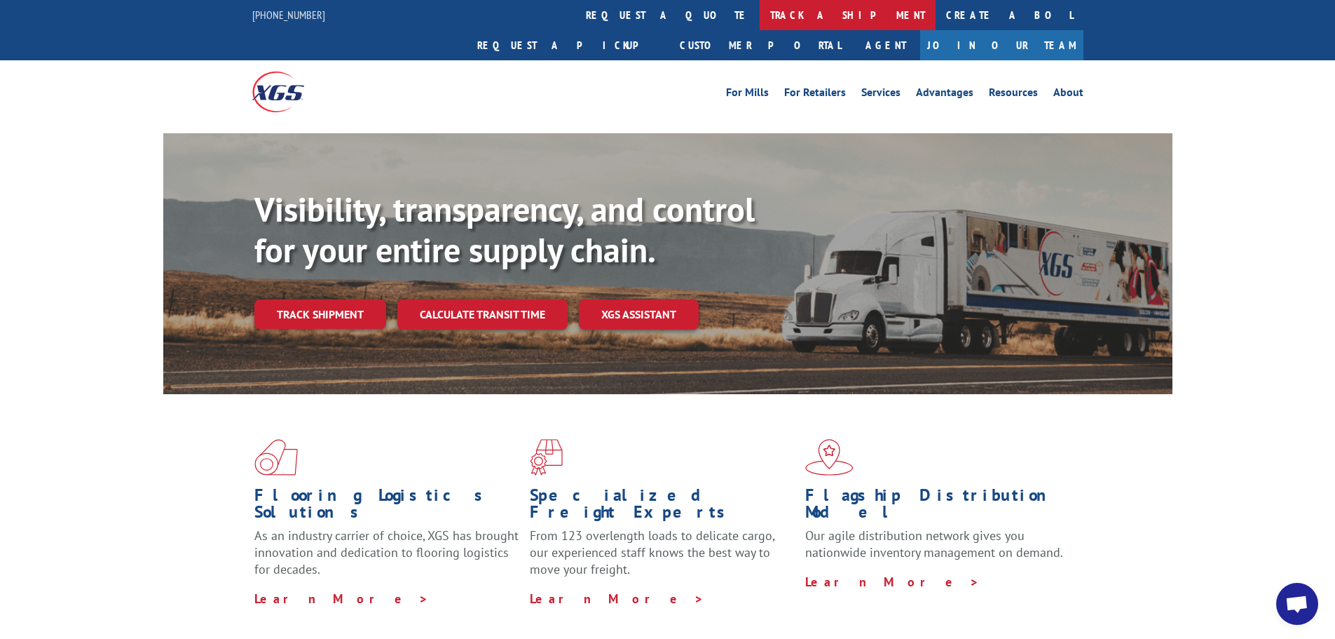
click at [760, 21] on link "track a shipment" at bounding box center [848, 15] width 176 height 30
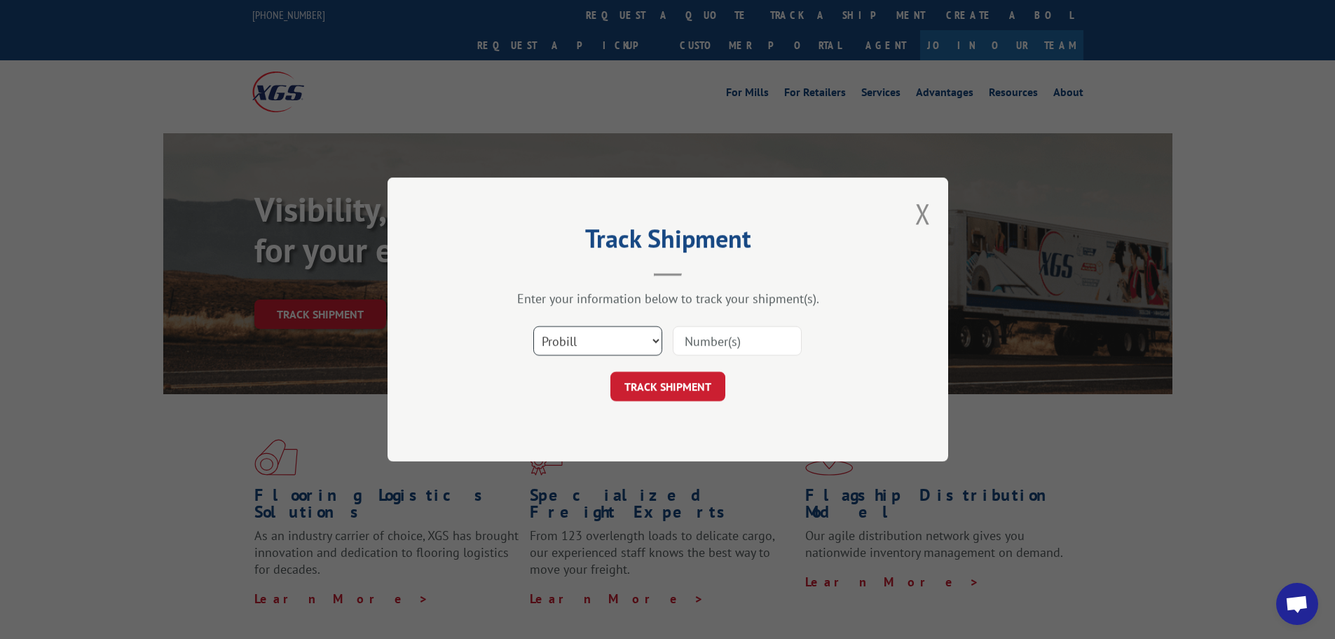
click at [549, 350] on select "Select category... Probill BOL PO" at bounding box center [597, 340] width 129 height 29
select select "po"
click at [533, 326] on select "Select category... Probill BOL PO" at bounding box center [597, 340] width 129 height 29
click at [695, 336] on input at bounding box center [737, 340] width 129 height 29
paste input "15500334"
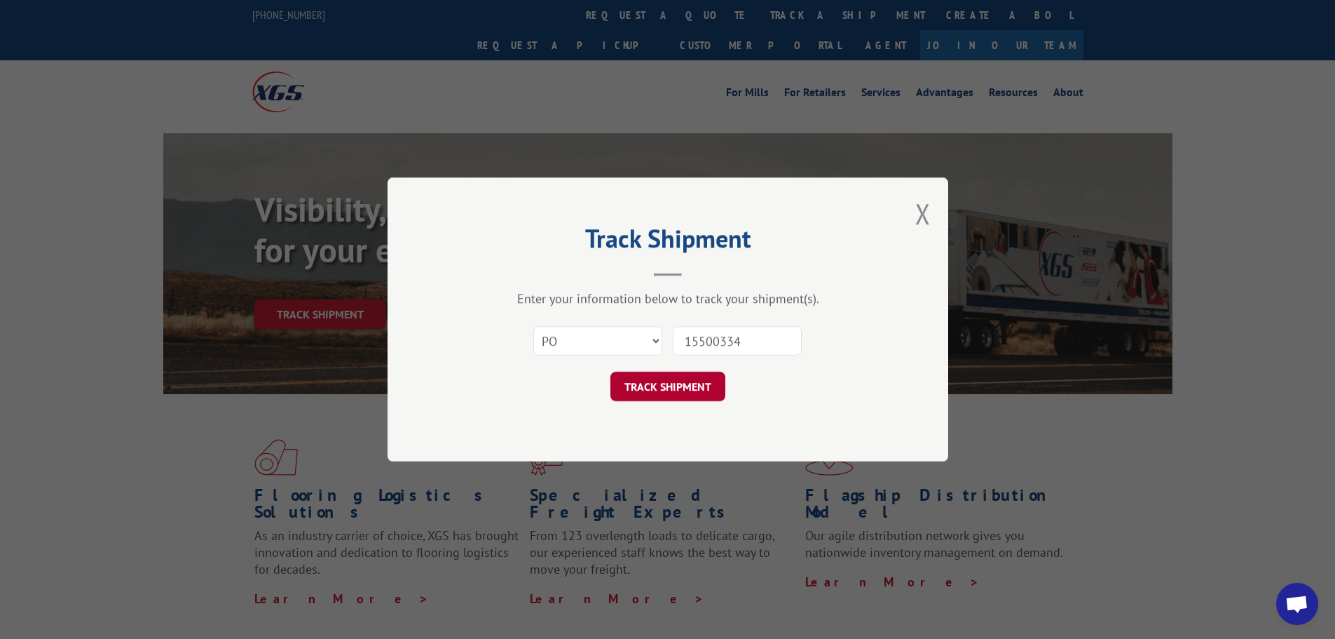
type input "15500334"
click at [672, 386] on button "TRACK SHIPMENT" at bounding box center [668, 386] width 115 height 29
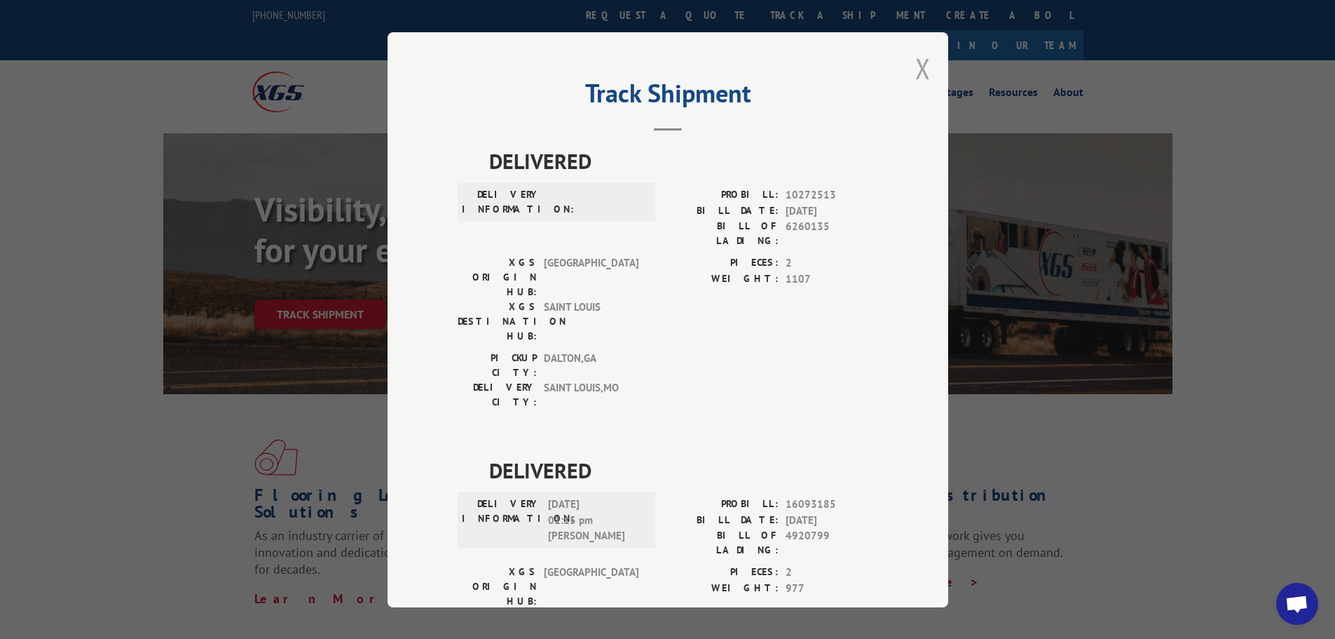
click at [918, 71] on button "Close modal" at bounding box center [922, 68] width 15 height 37
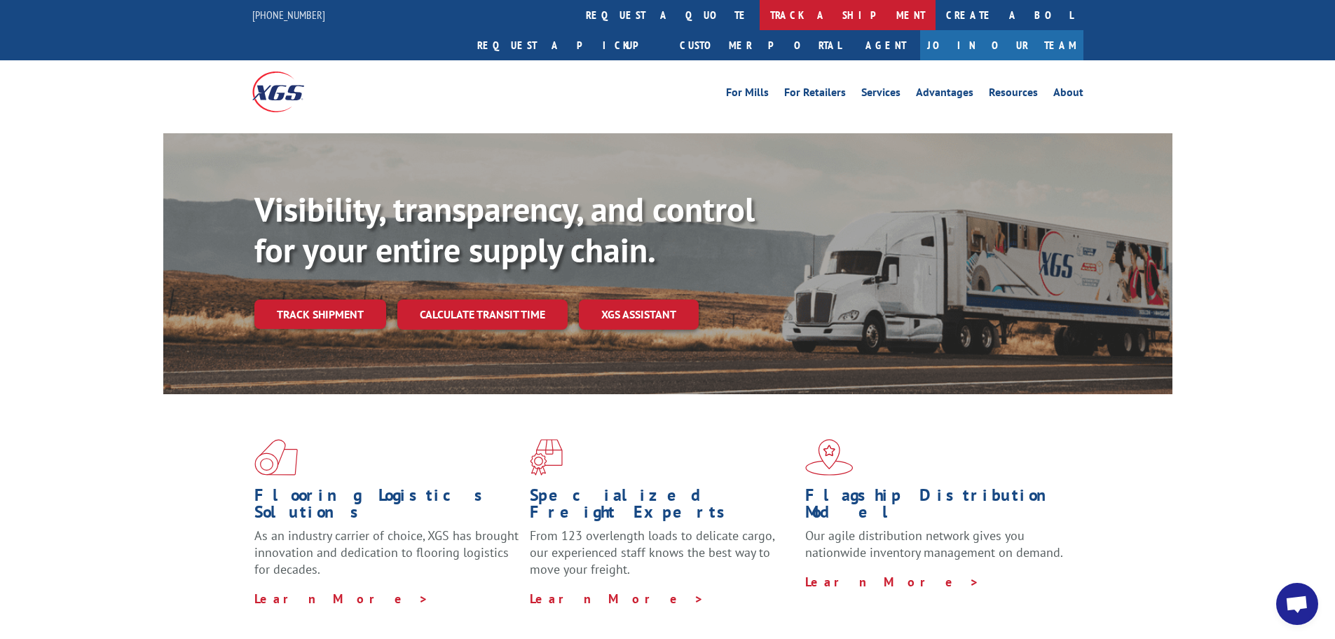
click at [760, 26] on link "track a shipment" at bounding box center [848, 15] width 176 height 30
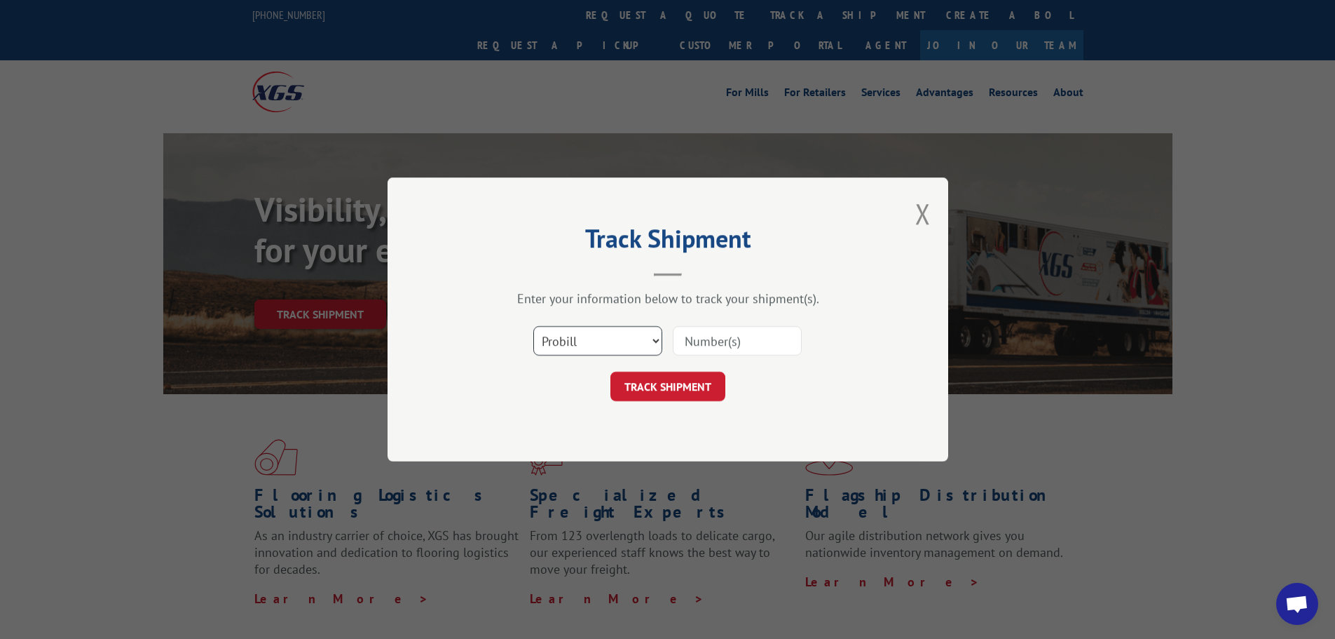
click at [590, 348] on select "Select category... Probill BOL PO" at bounding box center [597, 340] width 129 height 29
select select "po"
click at [533, 326] on select "Select category... Probill BOL PO" at bounding box center [597, 340] width 129 height 29
drag, startPoint x: 699, startPoint y: 325, endPoint x: 698, endPoint y: 345, distance: 19.6
click at [698, 336] on div at bounding box center [737, 341] width 129 height 32
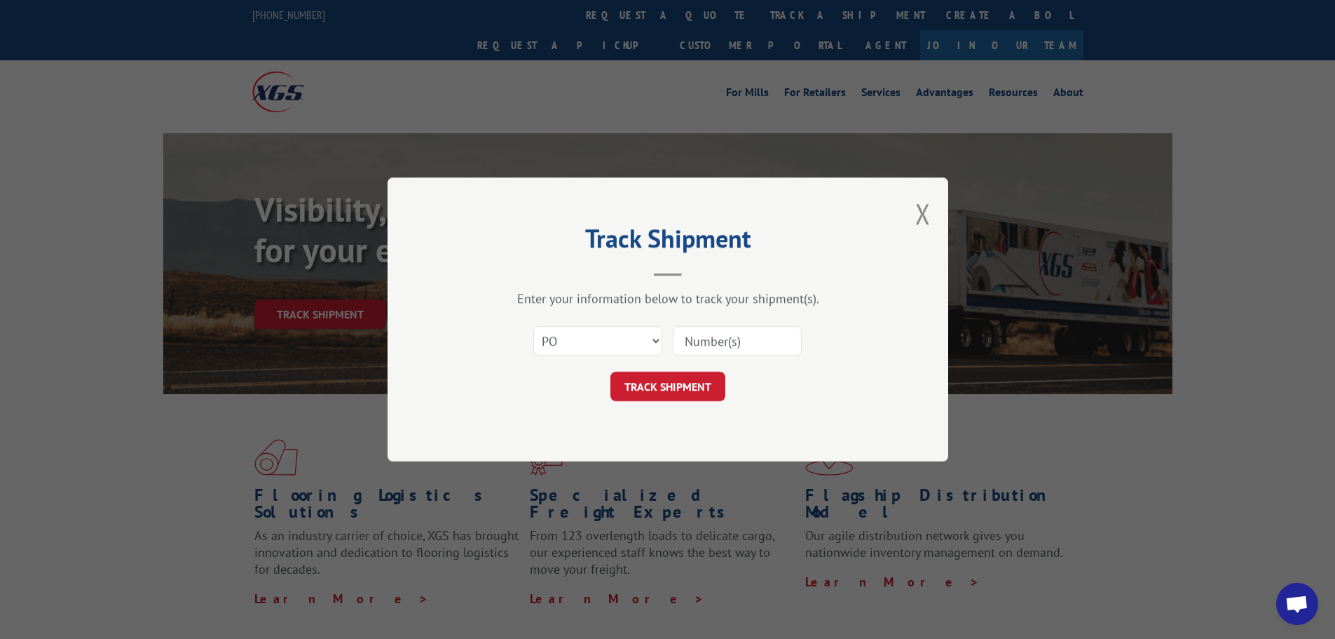
click at [688, 345] on input at bounding box center [737, 340] width 129 height 29
paste input "15500419"
type input "15500419"
click at [682, 389] on button "TRACK SHIPMENT" at bounding box center [668, 386] width 115 height 29
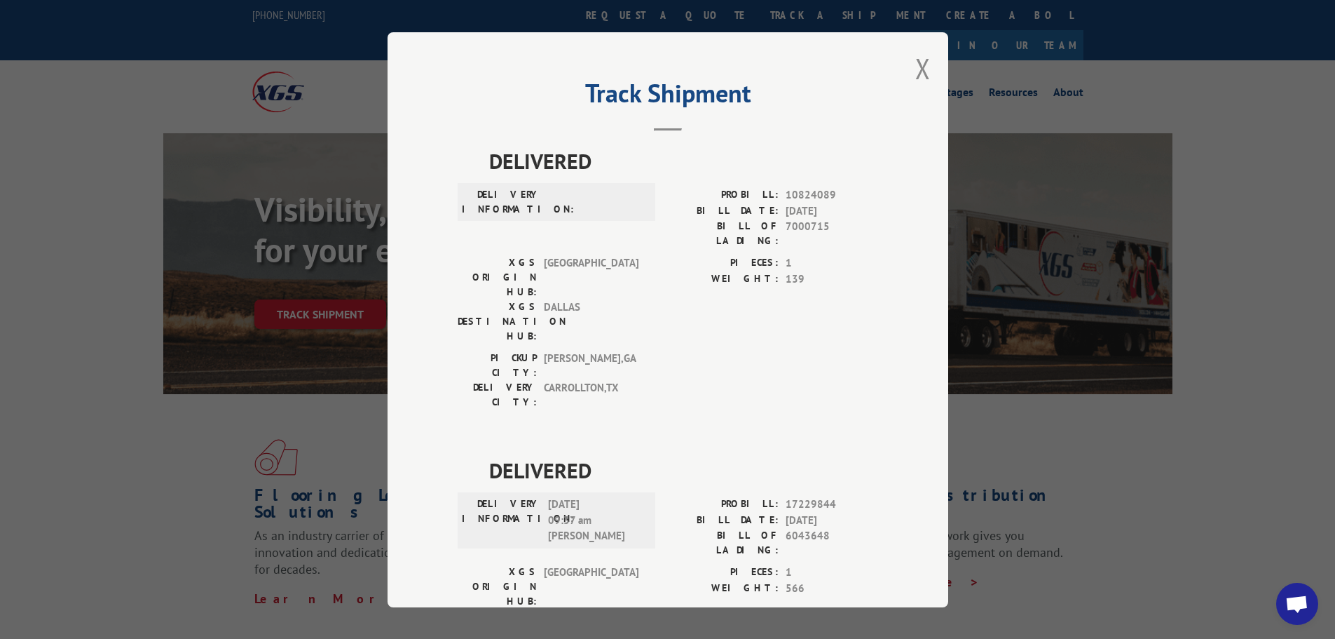
drag, startPoint x: 909, startPoint y: 71, endPoint x: 895, endPoint y: 68, distance: 14.3
click at [910, 71] on div "Track Shipment DELIVERED DELIVERY INFORMATION: PROBILL: 10824089 BILL DATE: [DA…" at bounding box center [668, 319] width 561 height 575
click at [924, 68] on button "Close modal" at bounding box center [922, 68] width 15 height 37
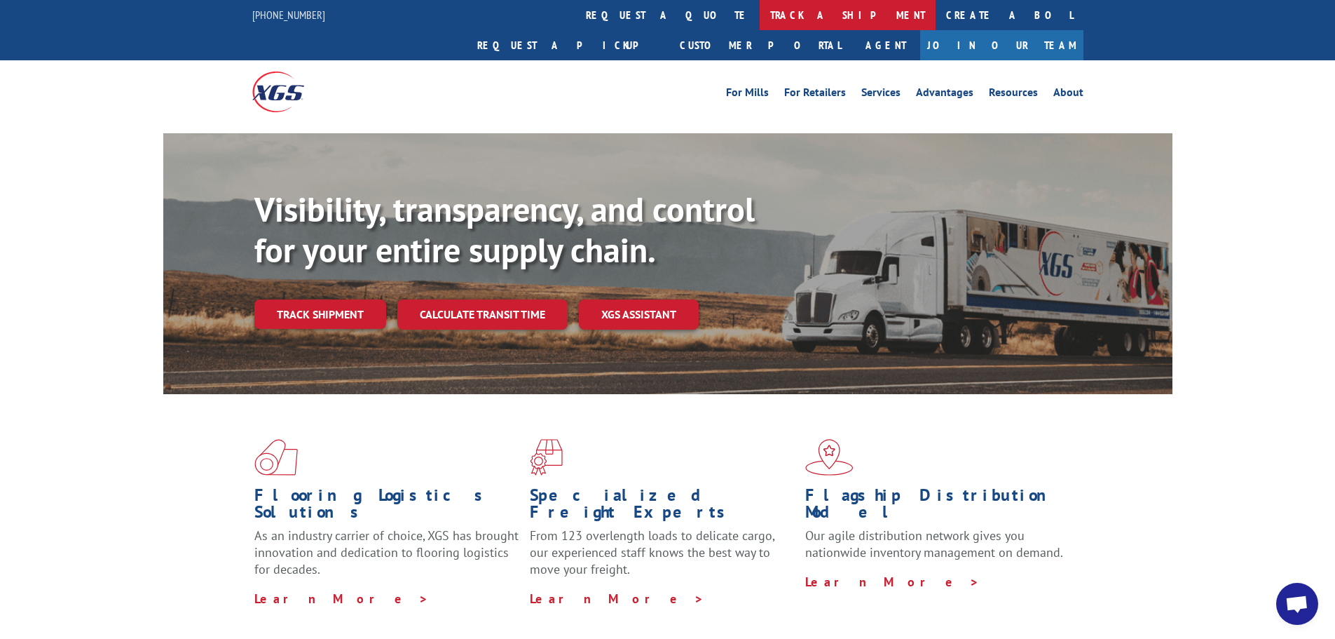
click at [760, 11] on link "track a shipment" at bounding box center [848, 15] width 176 height 30
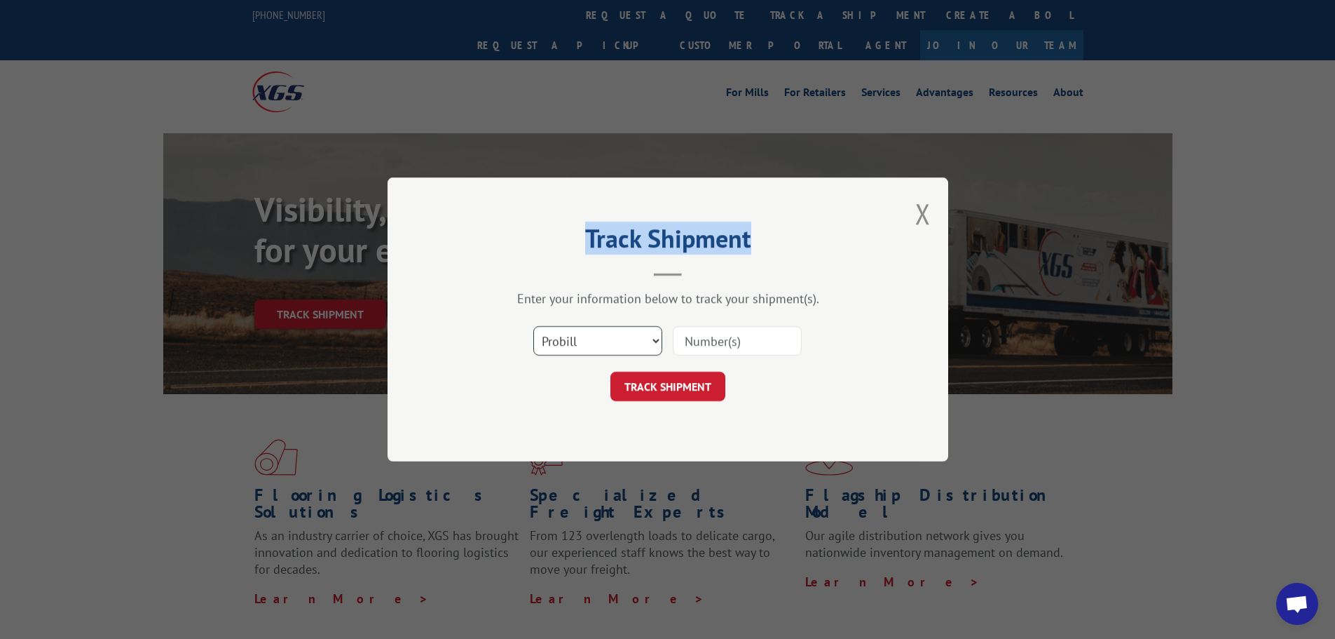
click at [598, 342] on select "Select category... Probill BOL PO" at bounding box center [597, 340] width 129 height 29
select select "po"
click at [533, 326] on select "Select category... Probill BOL PO" at bounding box center [597, 340] width 129 height 29
click at [700, 336] on input at bounding box center [737, 340] width 129 height 29
paste input "15500410"
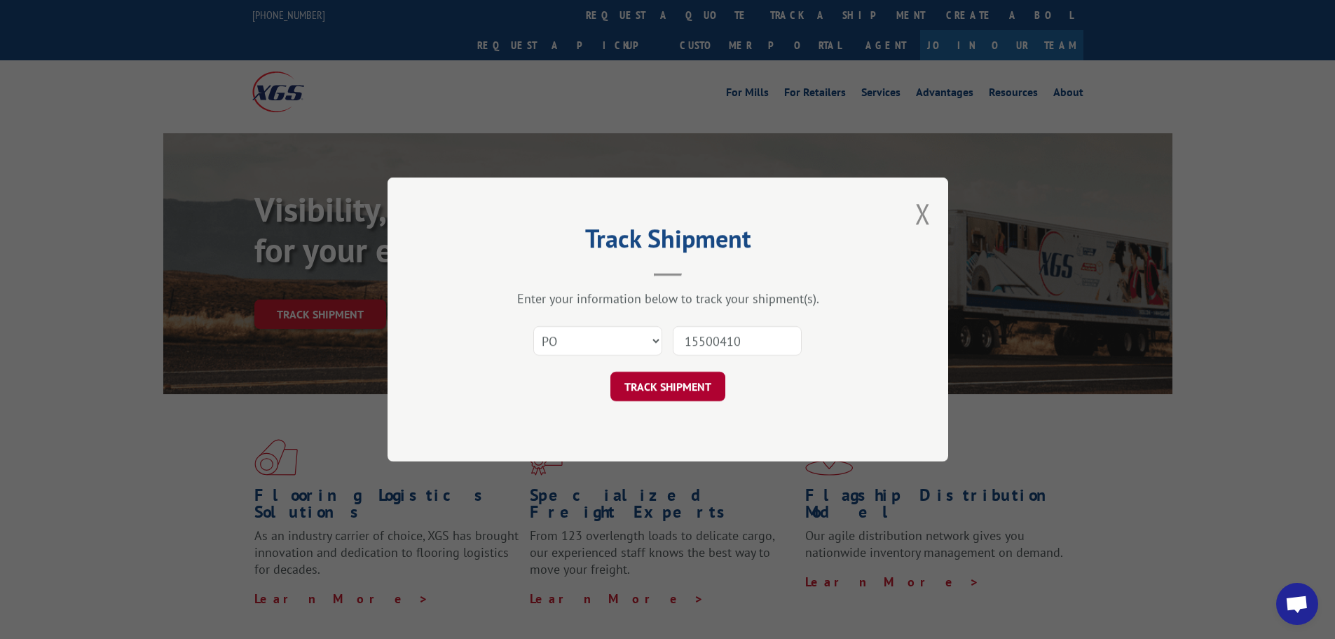
type input "15500410"
click at [674, 392] on button "TRACK SHIPMENT" at bounding box center [668, 386] width 115 height 29
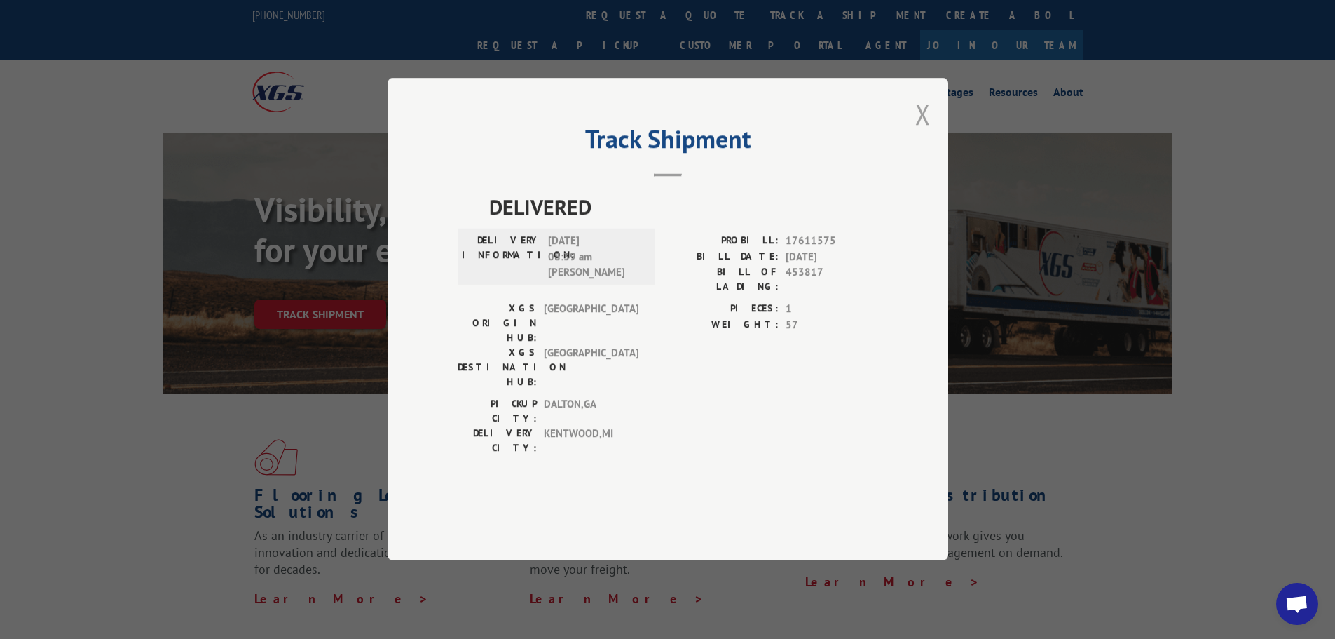
click at [921, 132] on button "Close modal" at bounding box center [922, 113] width 15 height 37
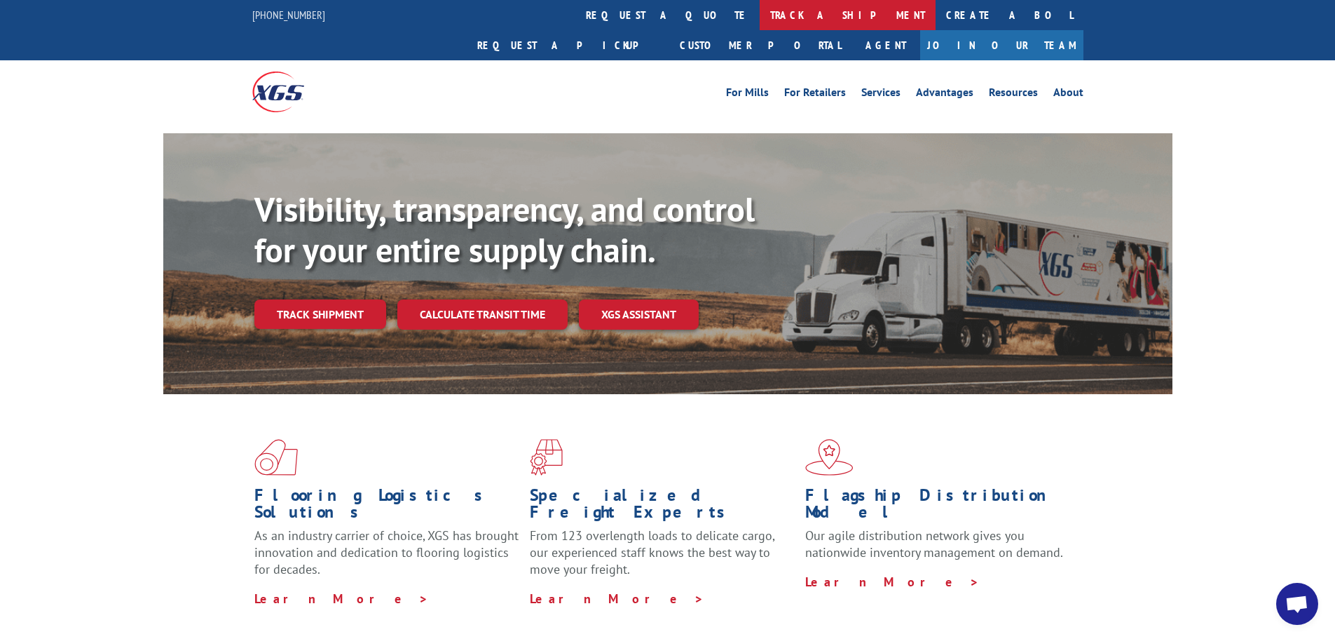
click at [760, 25] on link "track a shipment" at bounding box center [848, 15] width 176 height 30
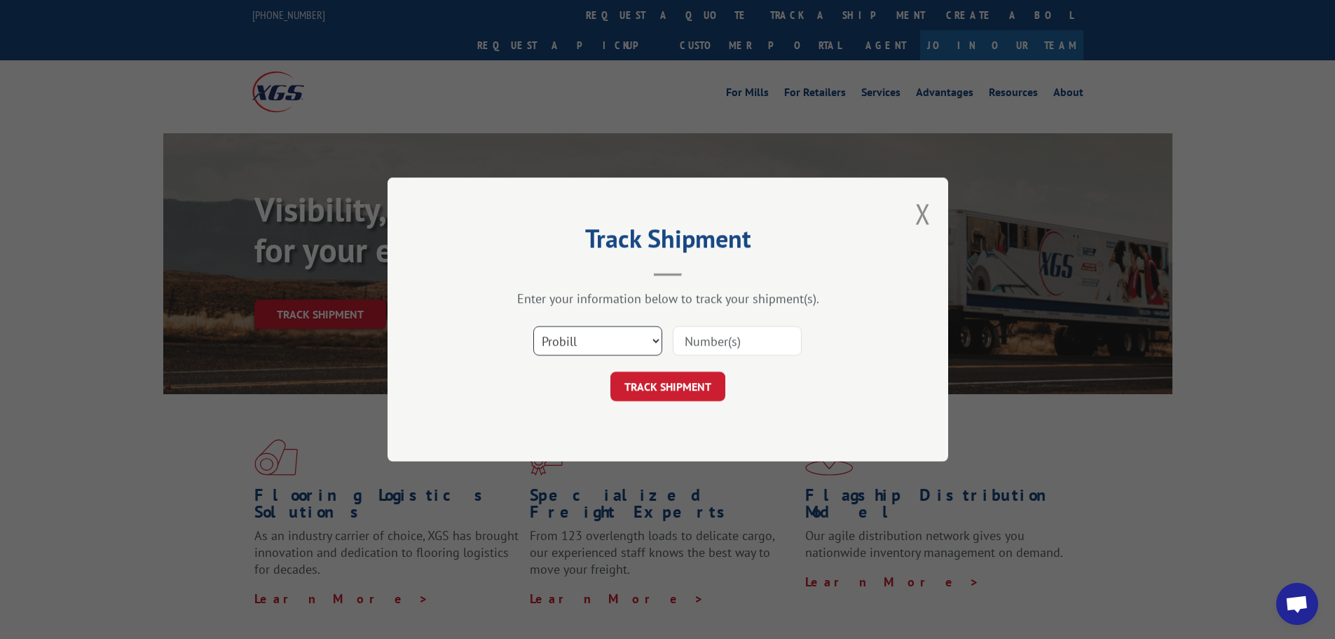
click at [578, 348] on select "Select category... Probill BOL PO" at bounding box center [597, 340] width 129 height 29
select select "po"
click at [533, 326] on select "Select category... Probill BOL PO" at bounding box center [597, 340] width 129 height 29
click at [714, 349] on input at bounding box center [737, 340] width 129 height 29
paste input "15500414"
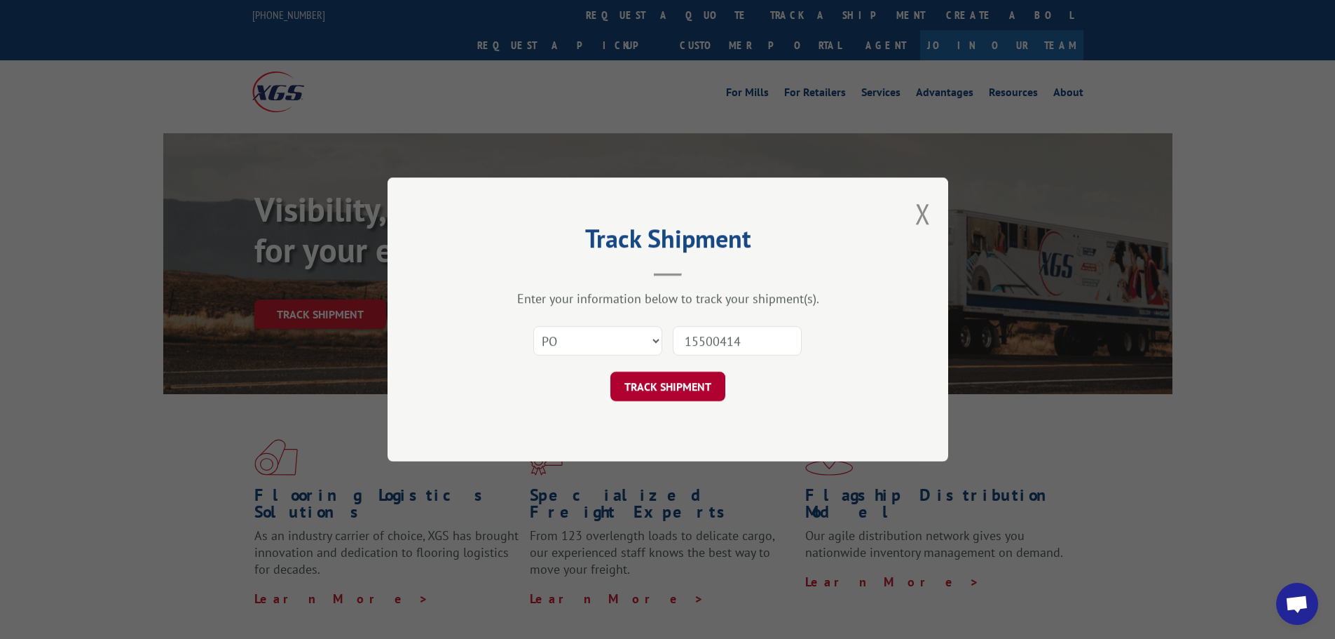
type input "15500414"
click at [682, 385] on button "TRACK SHIPMENT" at bounding box center [668, 386] width 115 height 29
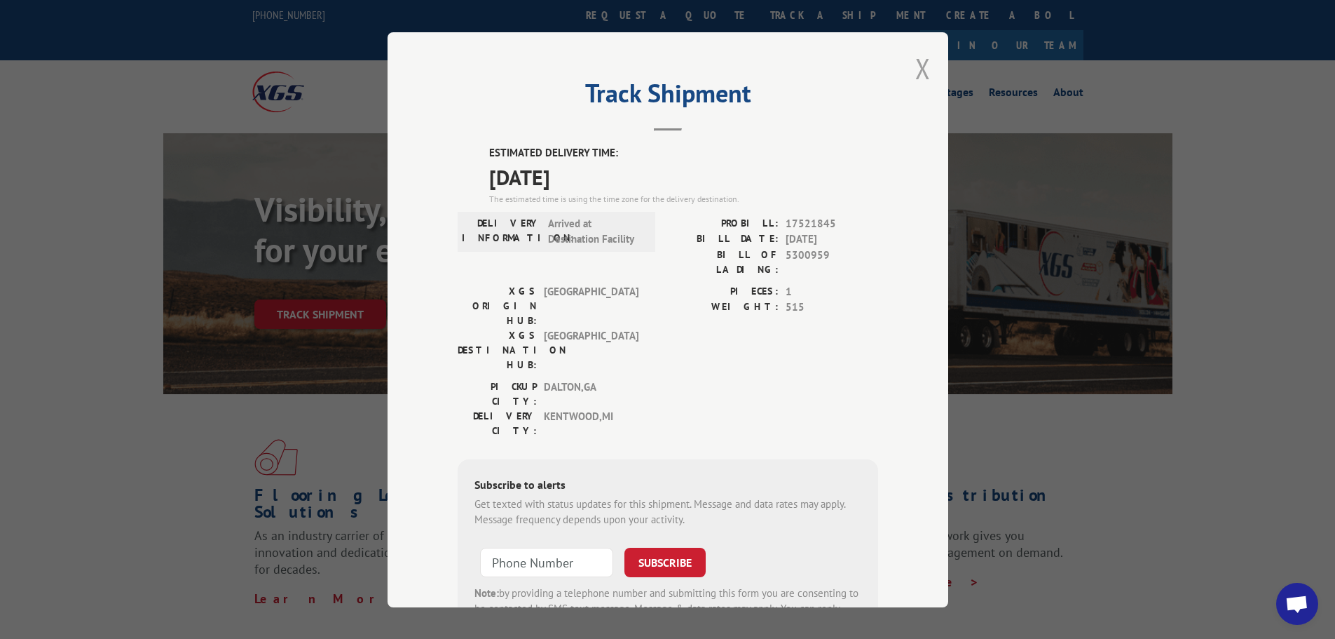
click at [922, 70] on button "Close modal" at bounding box center [922, 68] width 15 height 37
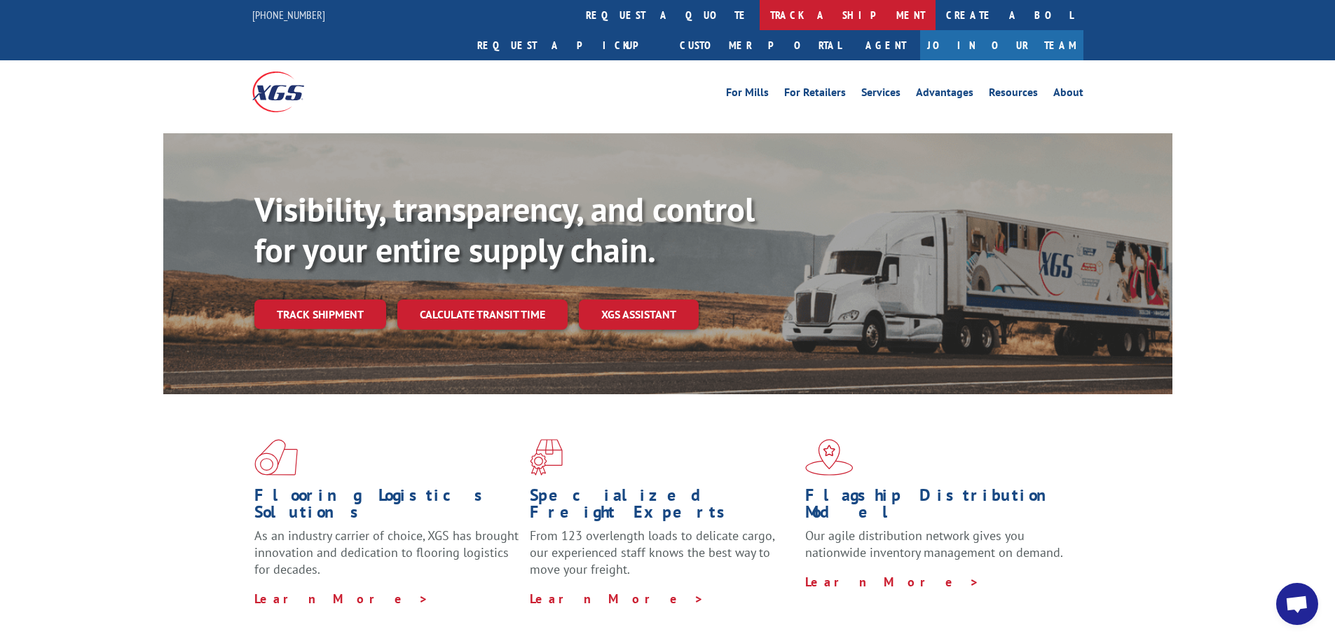
click at [760, 17] on link "track a shipment" at bounding box center [848, 15] width 176 height 30
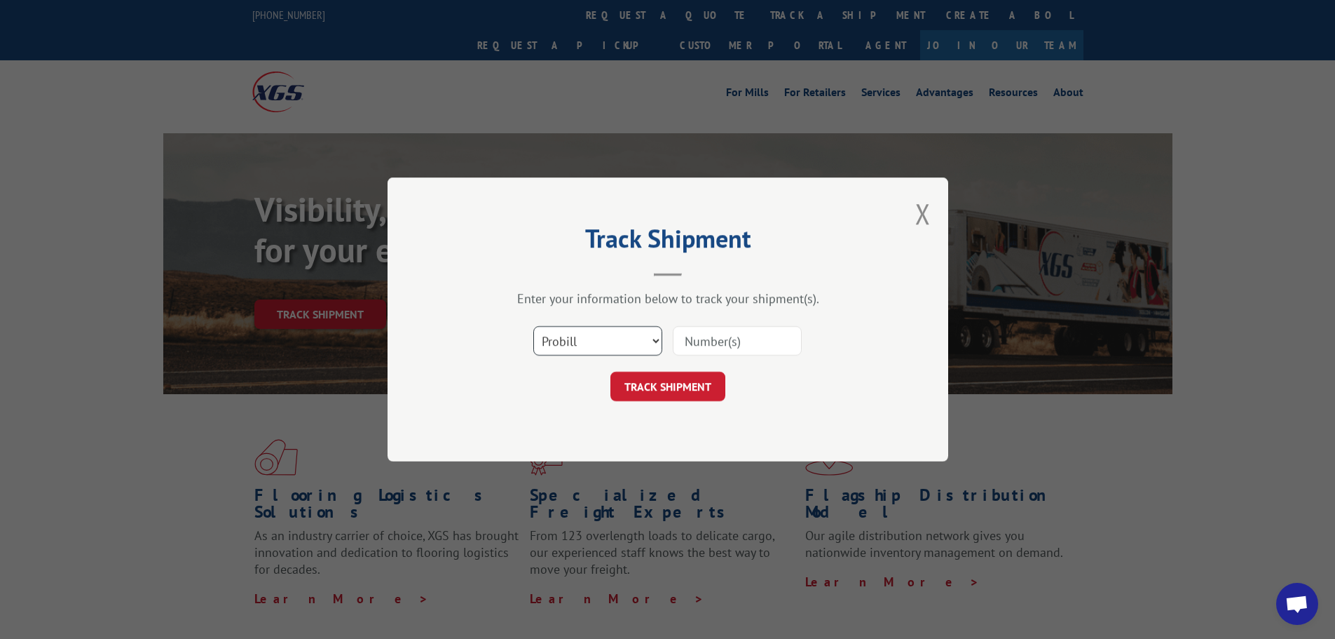
click at [601, 338] on select "Select category... Probill BOL PO" at bounding box center [597, 340] width 129 height 29
select select "po"
click at [533, 326] on select "Select category... Probill BOL PO" at bounding box center [597, 340] width 129 height 29
click at [733, 345] on input at bounding box center [737, 340] width 129 height 29
paste input "15500437"
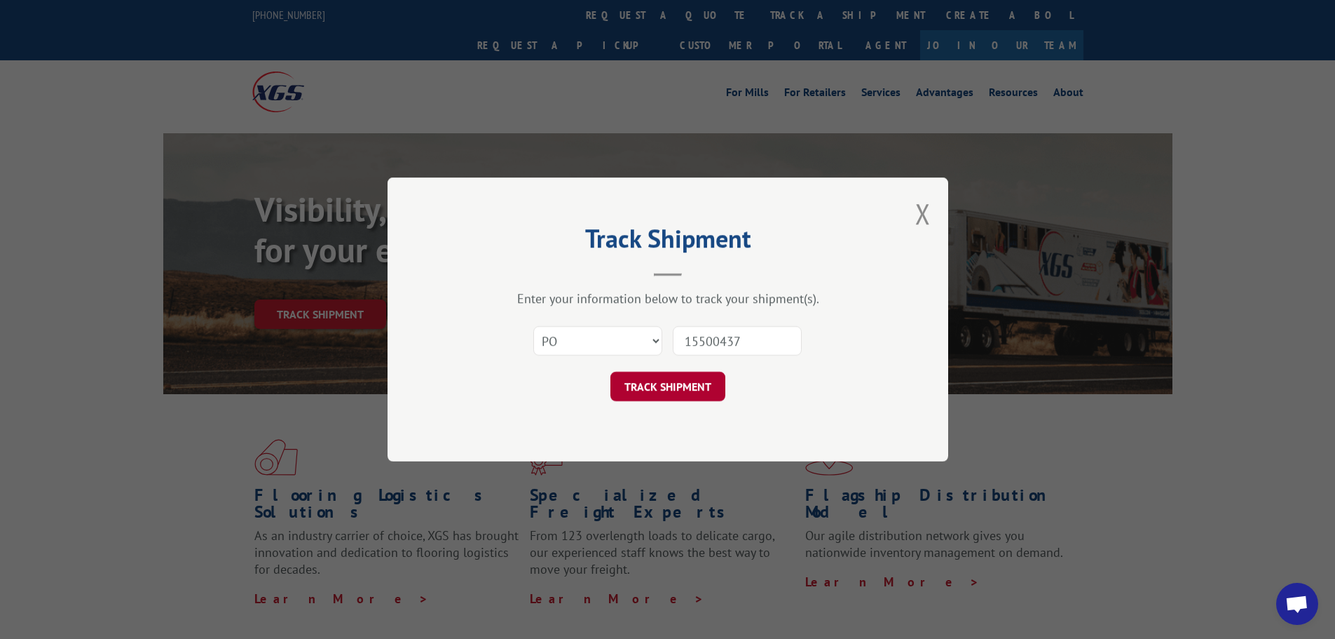
type input "15500437"
click at [695, 385] on button "TRACK SHIPMENT" at bounding box center [668, 386] width 115 height 29
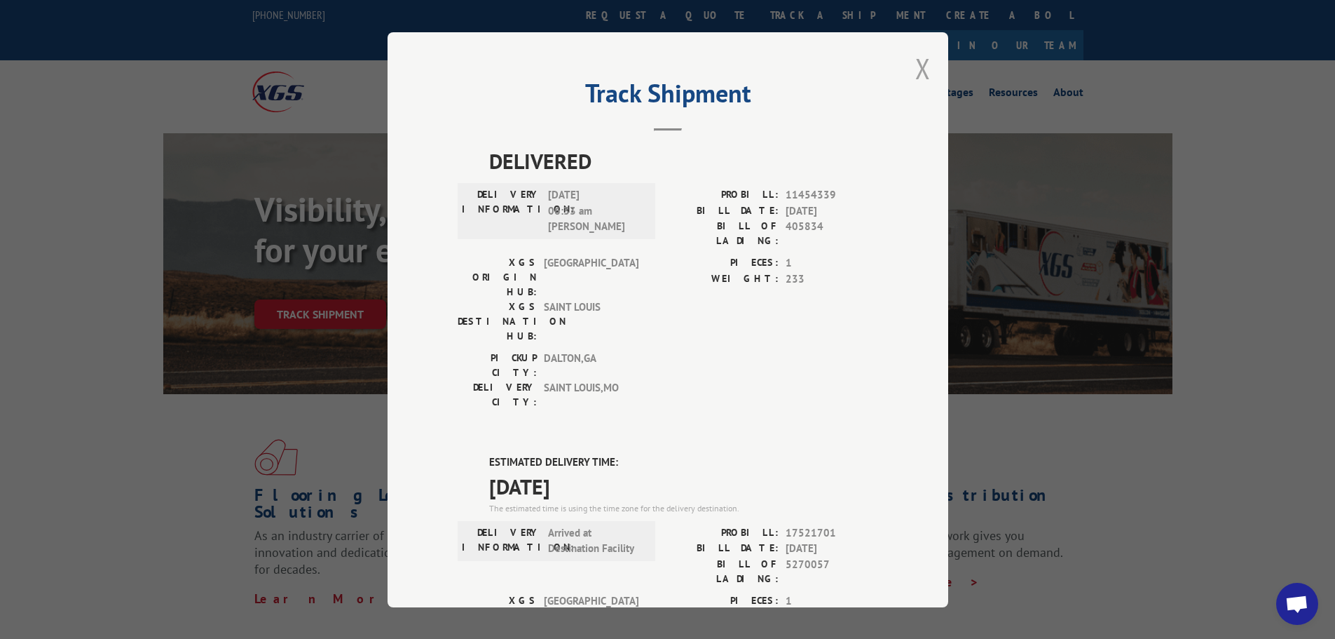
click at [920, 73] on button "Close modal" at bounding box center [922, 68] width 15 height 37
